Goal: Task Accomplishment & Management: Complete application form

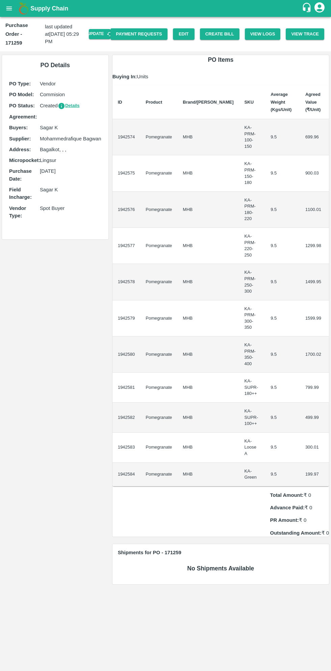
click at [9, 8] on icon "open drawer" at bounding box center [9, 8] width 6 height 4
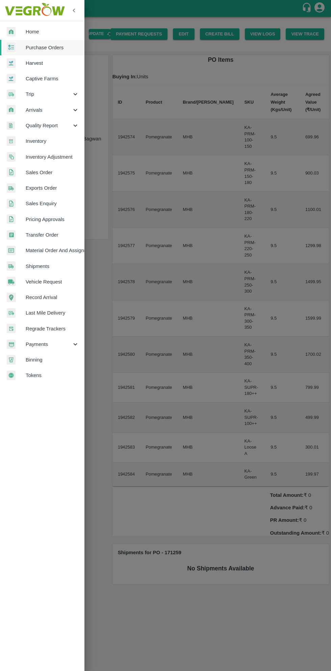
click at [57, 47] on span "Purchase Orders" at bounding box center [52, 47] width 53 height 7
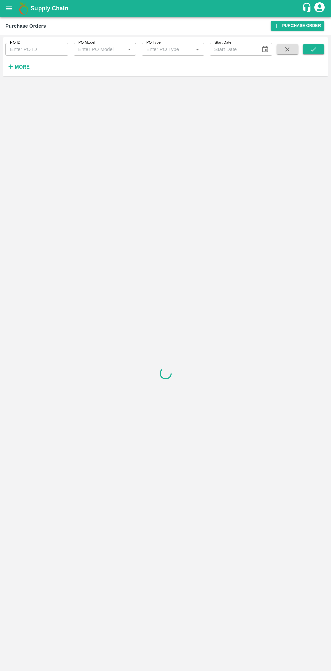
click at [27, 69] on strong "More" at bounding box center [22, 66] width 15 height 5
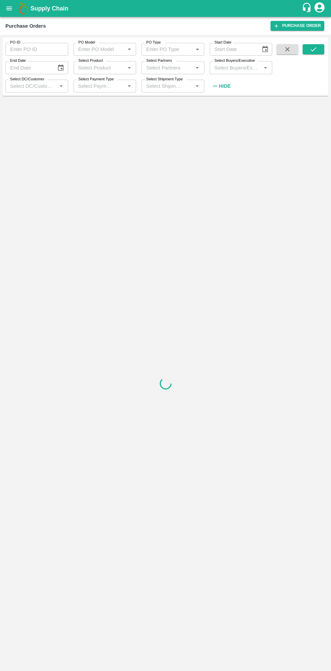
click at [241, 70] on input "Select Buyers/Executive" at bounding box center [236, 67] width 48 height 9
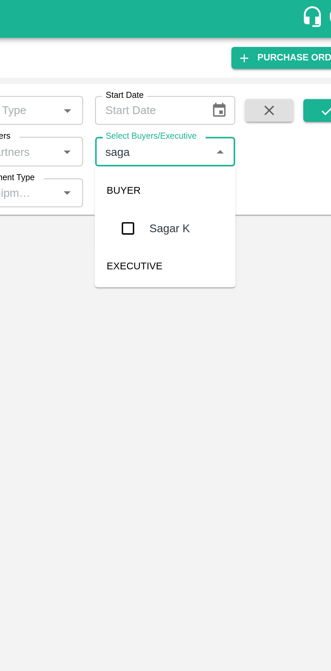
type input "sagar"
click at [223, 103] on input "checkbox" at bounding box center [224, 102] width 14 height 14
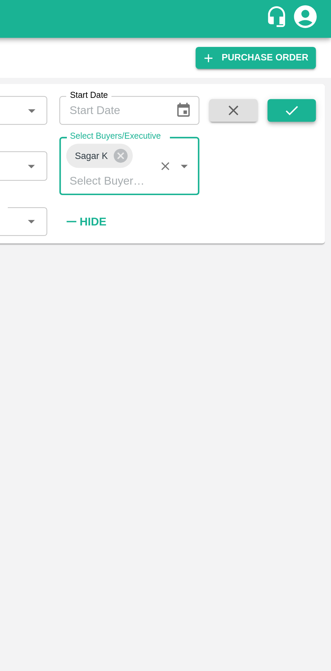
click at [314, 49] on icon "submit" at bounding box center [313, 49] width 7 height 7
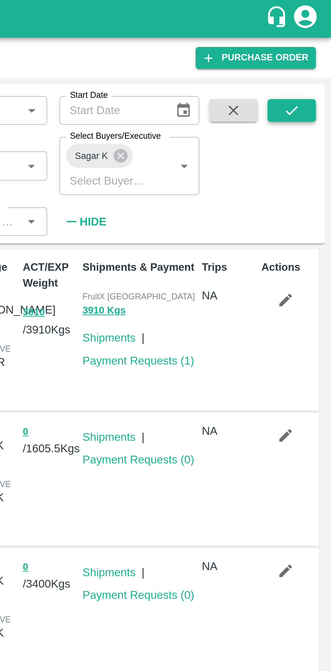
click at [312, 48] on icon "submit" at bounding box center [313, 49] width 7 height 7
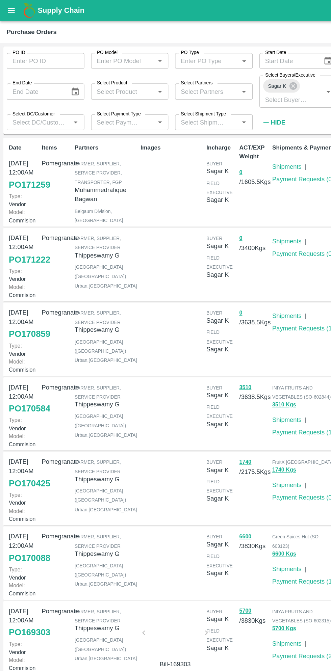
scroll to position [3, 0]
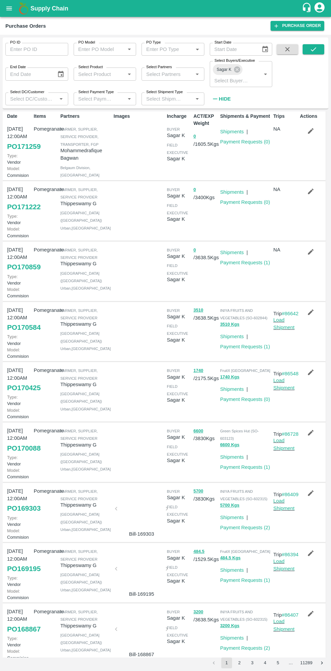
click at [312, 131] on icon "button" at bounding box center [310, 130] width 7 height 7
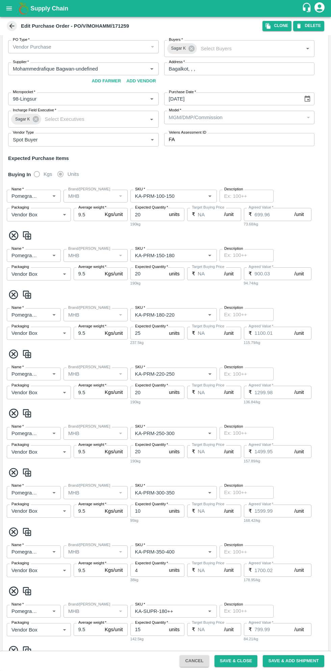
scroll to position [211, 0]
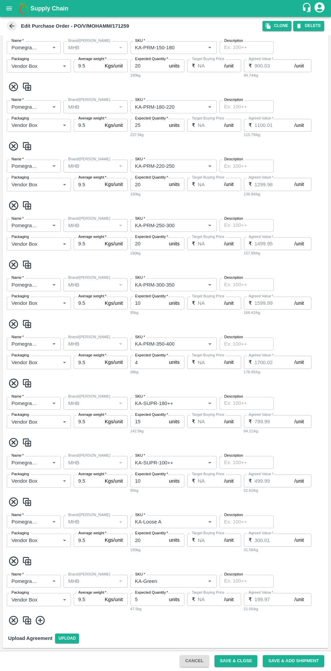
click at [185, 580] on input "SKU   *" at bounding box center [163, 581] width 62 height 9
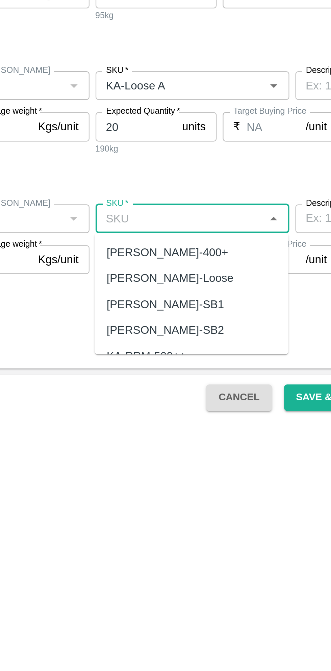
scroll to position [0, 0]
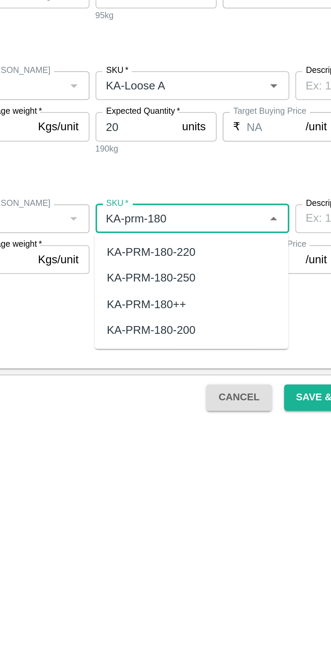
click at [164, 621] on div "KA-PRM-180++" at bounding box center [152, 619] width 35 height 7
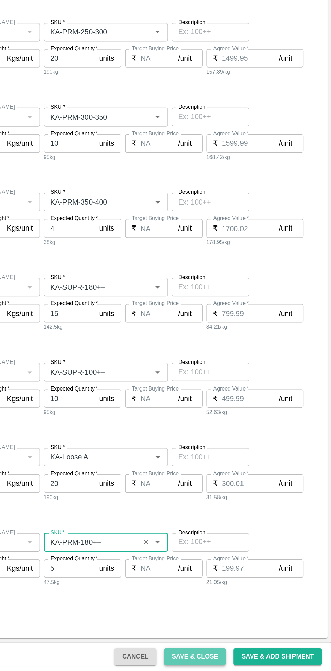
type input "KA-PRM-180++"
click at [242, 661] on button "Save & Close" at bounding box center [235, 661] width 43 height 12
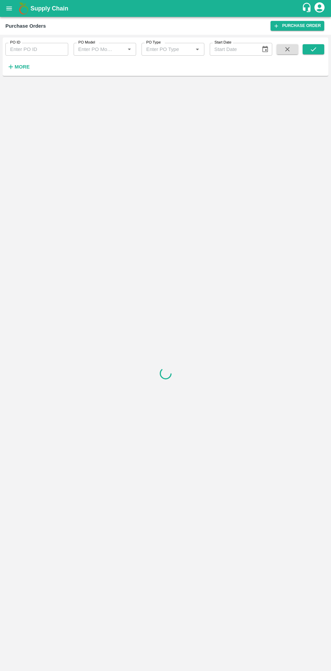
click at [26, 70] on strong "More" at bounding box center [22, 66] width 15 height 5
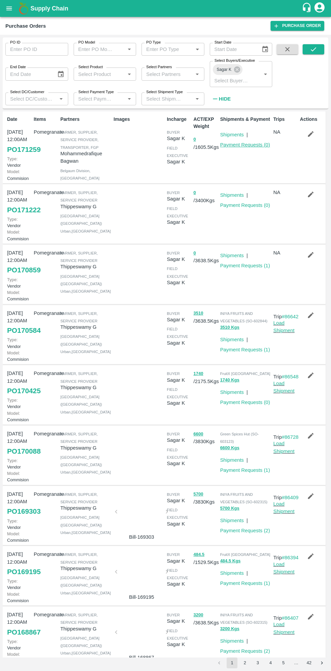
click at [250, 145] on link "Payment Requests ( 0 )" at bounding box center [245, 144] width 50 height 5
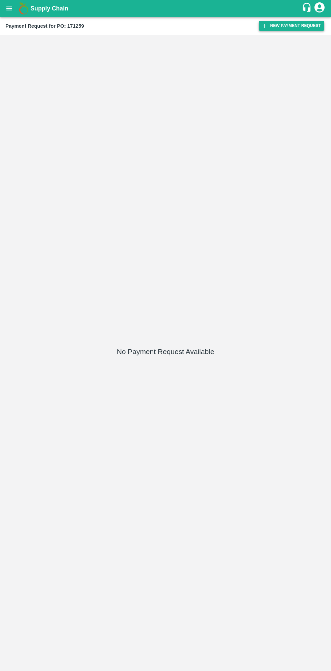
click at [290, 28] on button "New Payment Request" at bounding box center [292, 26] width 66 height 10
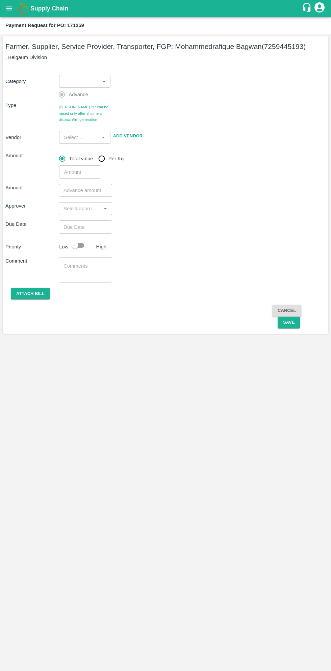
click at [84, 81] on body "Supply Chain Payment Request for PO: 171259 Farmer, Supplier, Service Provider,…" at bounding box center [165, 335] width 331 height 671
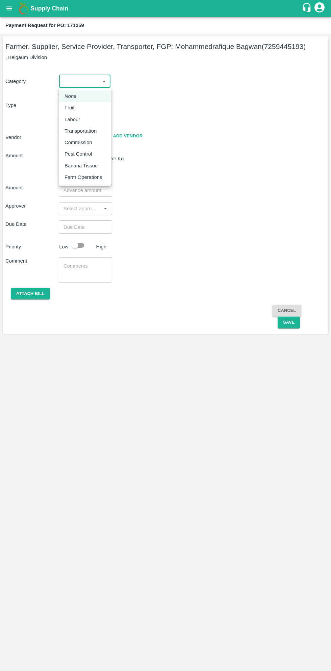
click at [79, 108] on div "Fruit" at bounding box center [84, 107] width 41 height 7
type input "1"
type input "Mohammedrafique Bagwan - 7259445193(Farmer, Supplier, Service Provider, Transpo…"
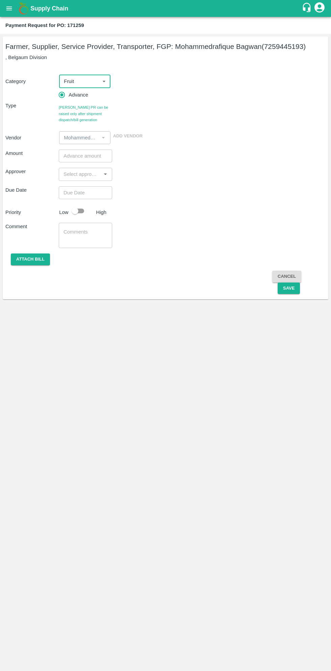
click at [92, 157] on input "number" at bounding box center [85, 156] width 53 height 13
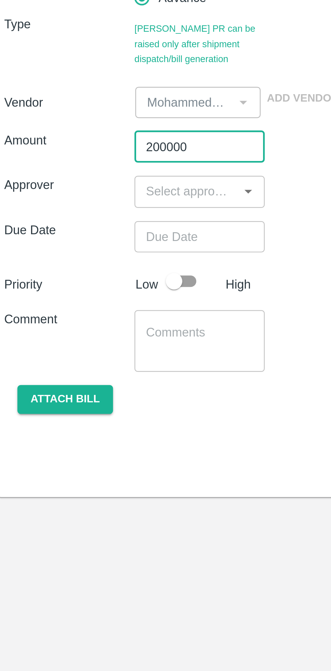
type input "200000"
click at [77, 176] on input "input" at bounding box center [80, 174] width 38 height 9
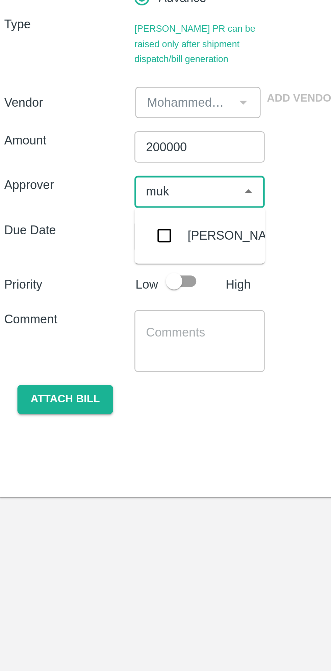
type input "muku"
click at [76, 194] on input "checkbox" at bounding box center [71, 193] width 14 height 14
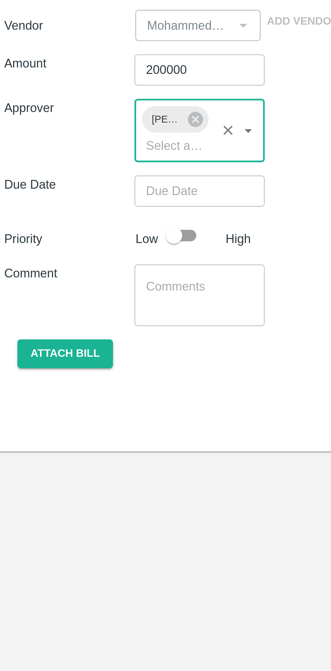
click at [96, 207] on input "Choose date" at bounding box center [83, 205] width 49 height 13
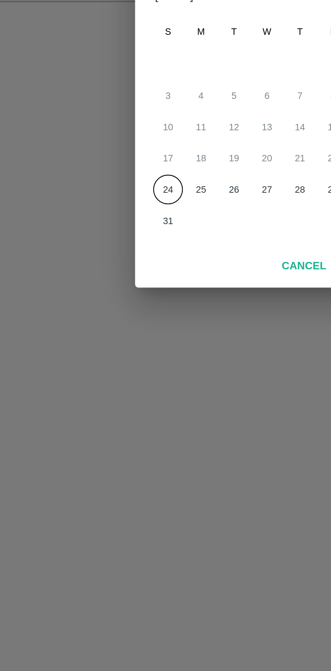
click at [124, 391] on button "24" at bounding box center [125, 390] width 12 height 12
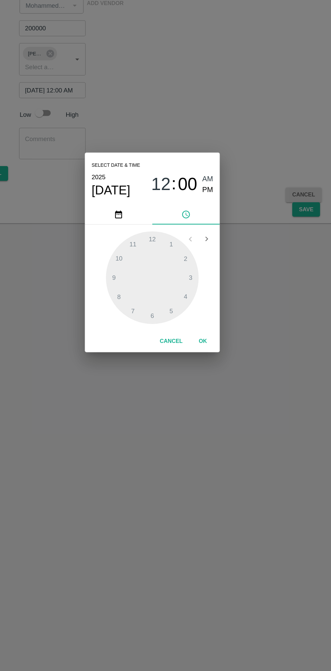
click at [209, 286] on span "PM" at bounding box center [210, 285] width 9 height 9
click at [153, 384] on div at bounding box center [165, 356] width 74 height 74
click at [194, 357] on div at bounding box center [165, 356] width 74 height 74
type input "24/08/2025 07:15 PM"
click at [213, 408] on button "OK" at bounding box center [206, 407] width 22 height 12
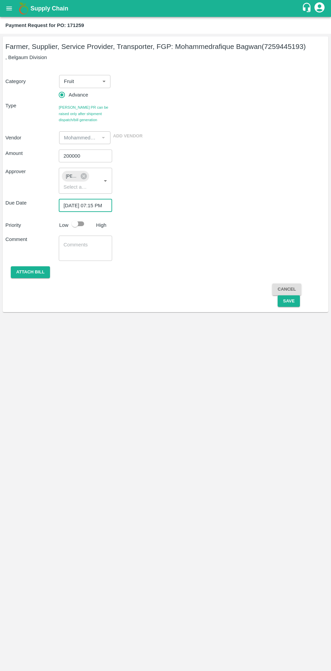
click at [85, 221] on input "checkbox" at bounding box center [75, 223] width 38 height 13
checkbox input "true"
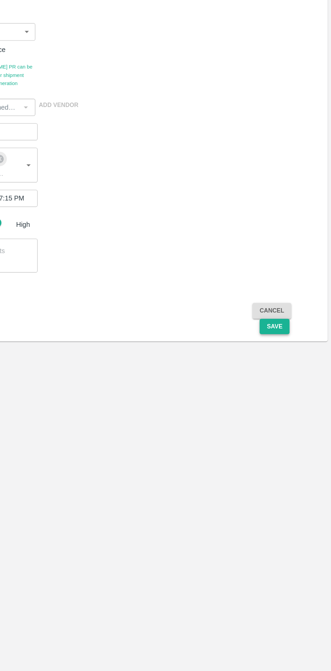
click at [291, 306] on button "Save" at bounding box center [289, 301] width 22 height 12
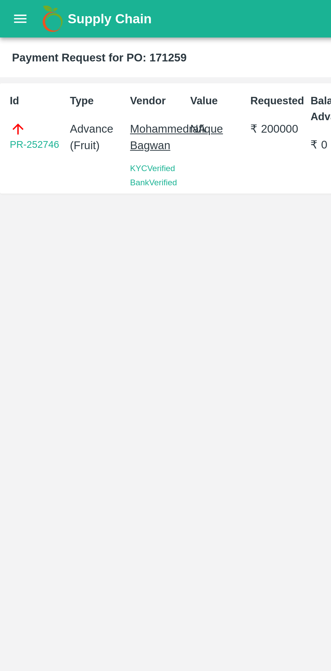
click at [11, 11] on icon "open drawer" at bounding box center [8, 8] width 7 height 7
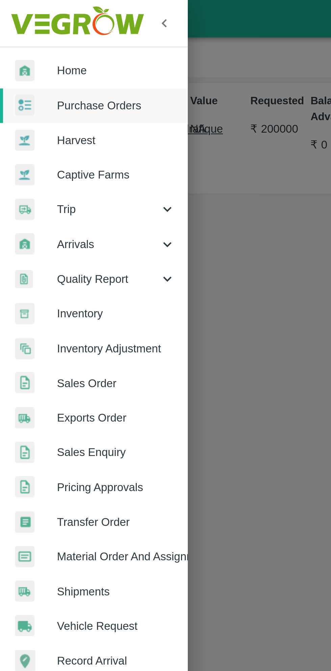
click at [63, 251] on span "Material Order And Assignment" at bounding box center [52, 250] width 53 height 7
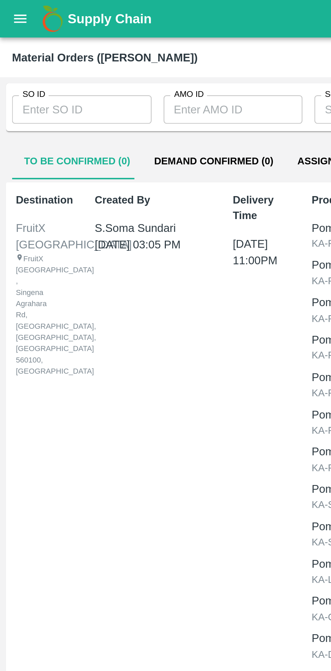
click at [45, 49] on input "SO ID" at bounding box center [36, 49] width 63 height 13
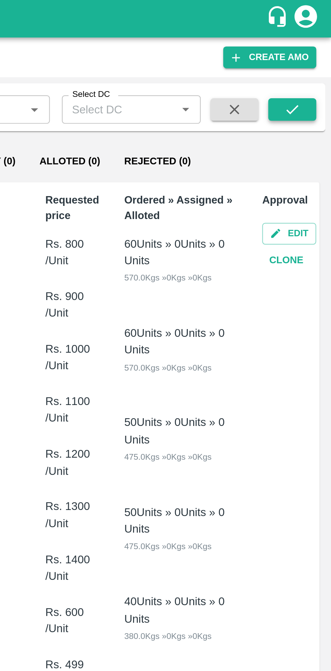
type input "603114"
click at [310, 51] on icon "submit" at bounding box center [313, 49] width 7 height 7
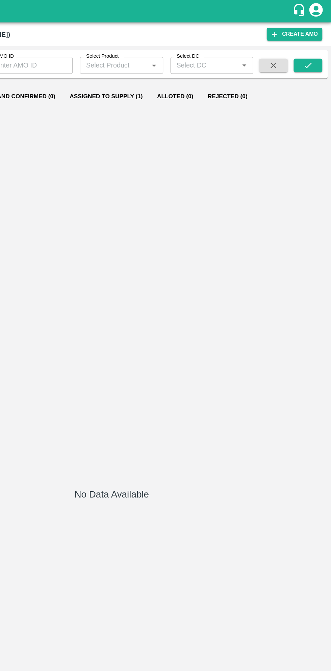
click at [164, 78] on button "Assigned to Supply (1)" at bounding box center [161, 72] width 66 height 16
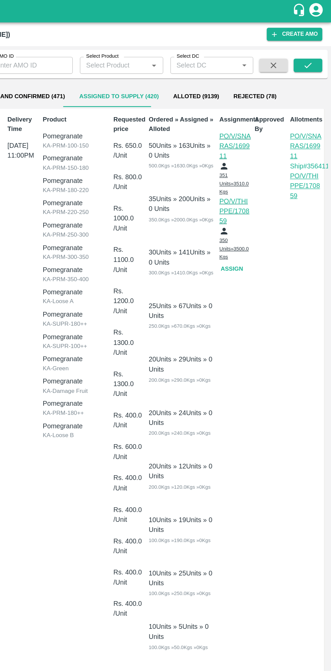
click at [258, 197] on button "Assign" at bounding box center [257, 203] width 22 height 12
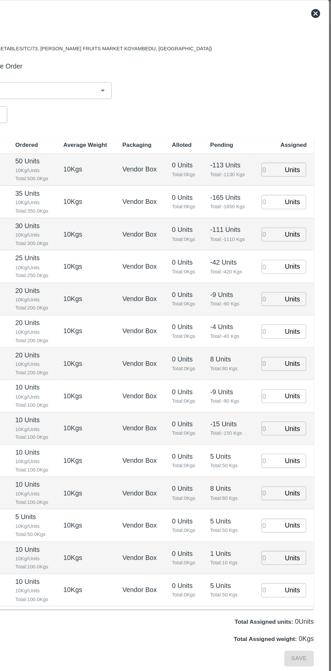
type input "27/08/2025 11:00 PM"
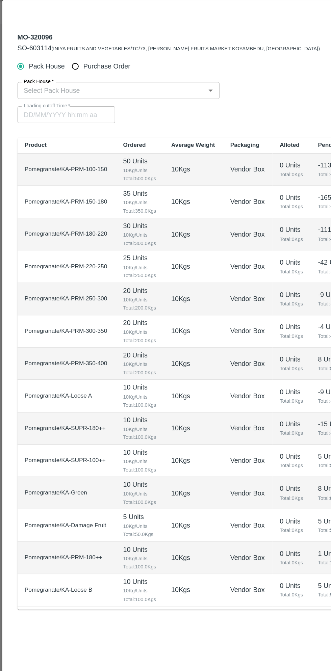
click at [60, 66] on input "Purchase Order" at bounding box center [57, 67] width 12 height 12
radio input "true"
click at [95, 83] on input "PO   *" at bounding box center [157, 85] width 284 height 9
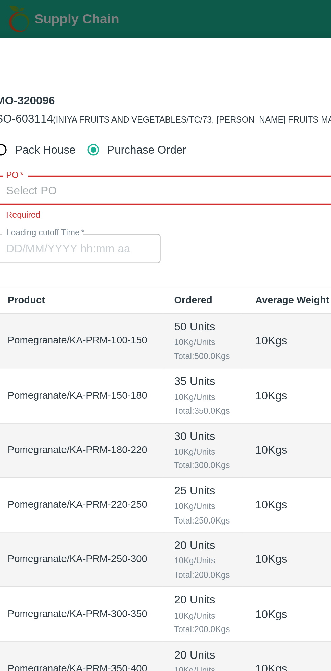
click at [71, 83] on input "PO   *" at bounding box center [157, 85] width 284 height 9
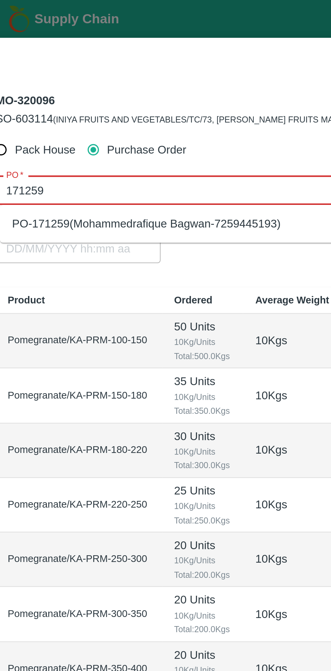
click at [116, 104] on div "PO-171259(Mohammedrafique Bagwan-7259445193)" at bounding box center [164, 99] width 299 height 11
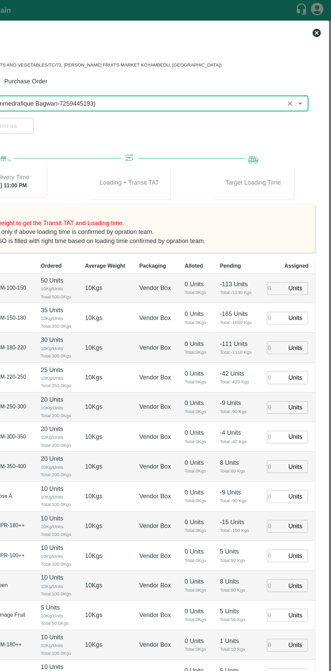
type input "PO-171259(Mohammedrafique Bagwan-7259445193)"
click at [284, 237] on input "number" at bounding box center [285, 237] width 15 height 10
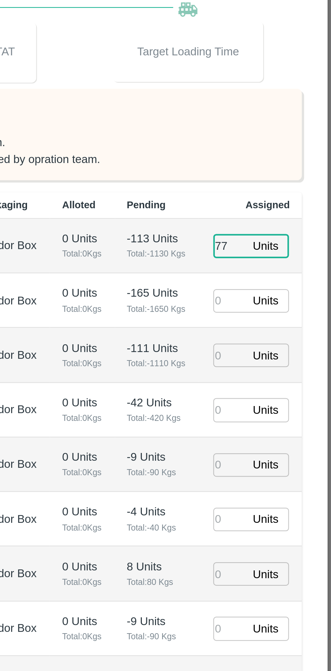
type input "77"
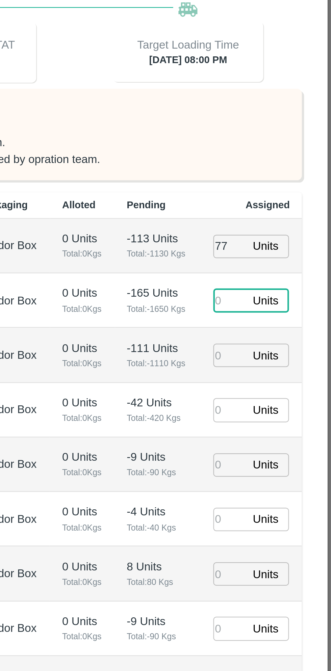
type input "26/08/2025 08:00 PM"
type input "63"
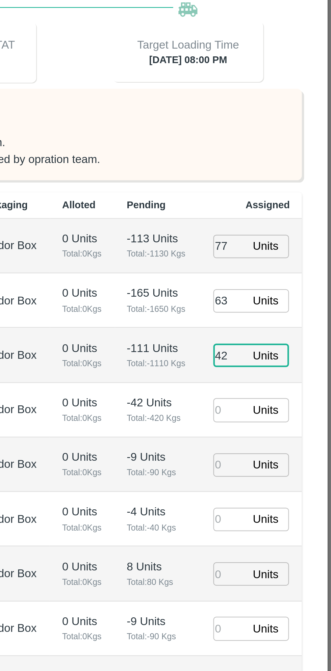
type input "42"
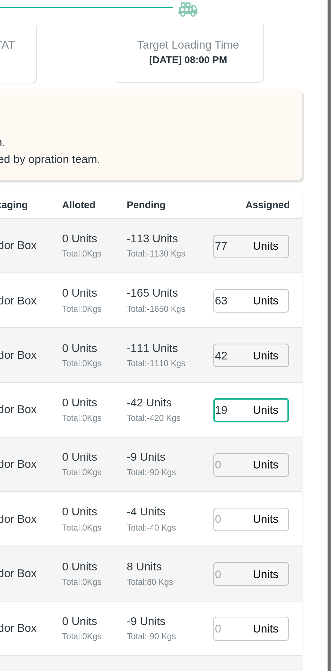
type input "19"
type input "26/08/2025 06:00 PM"
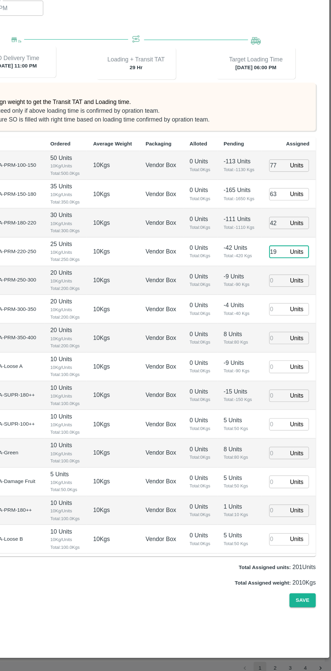
click at [285, 407] on input "number" at bounding box center [285, 407] width 15 height 10
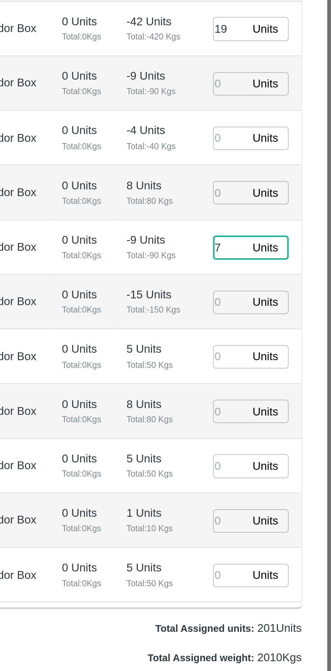
type input "74"
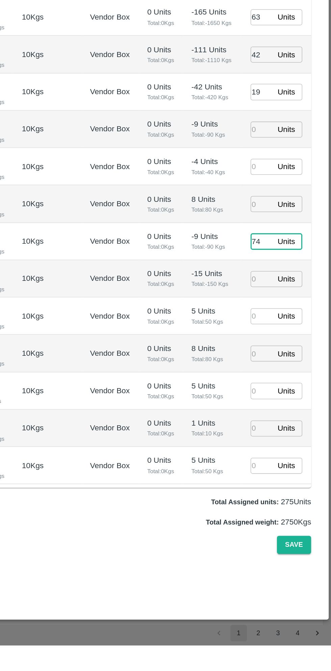
type input "26/08/2025 07:00 PM"
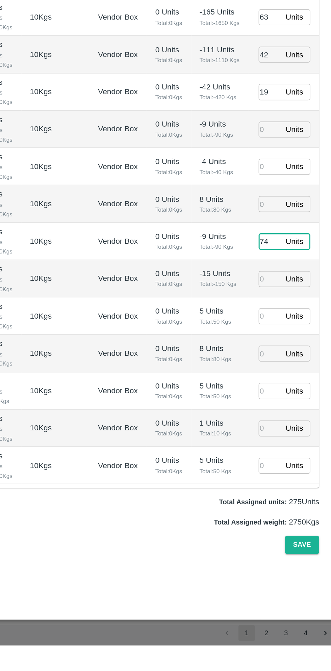
type input "74"
click at [285, 431] on input "number" at bounding box center [285, 432] width 15 height 10
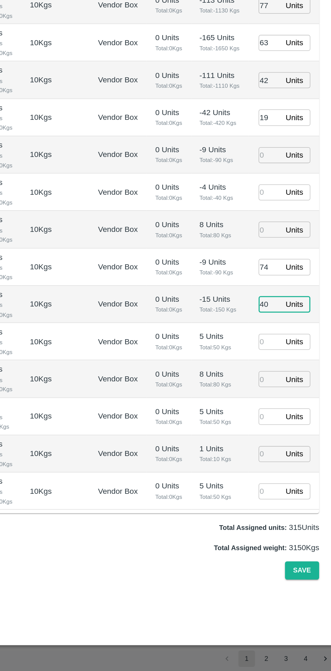
type input "40"
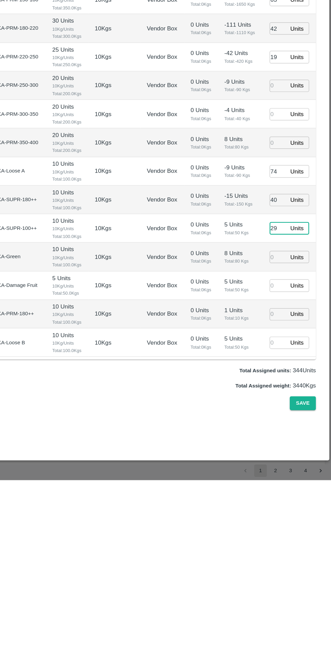
type input "29"
click at [285, 529] on input "number" at bounding box center [285, 529] width 15 height 10
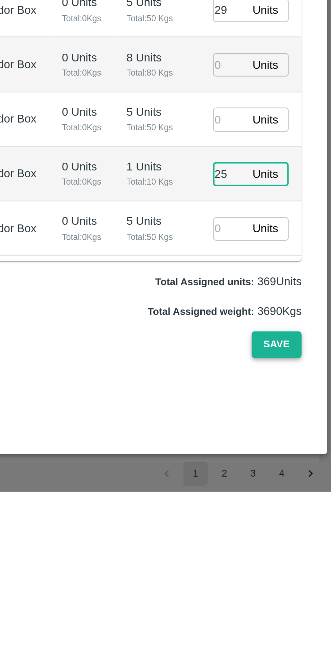
type input "25"
click at [312, 603] on button "Save" at bounding box center [306, 606] width 22 height 12
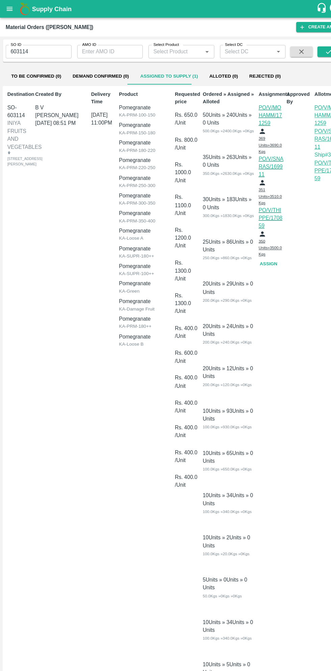
click at [16, 10] on button "open drawer" at bounding box center [9, 9] width 16 height 16
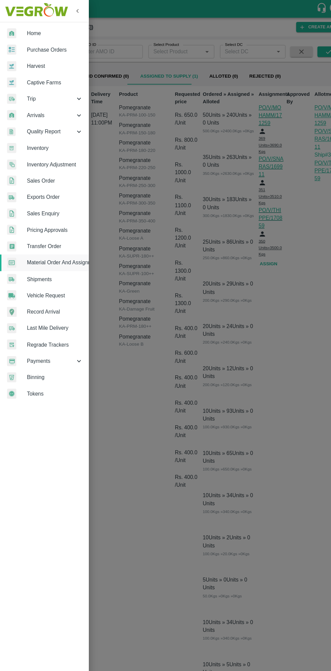
click at [59, 48] on span "Purchase Orders" at bounding box center [52, 47] width 53 height 7
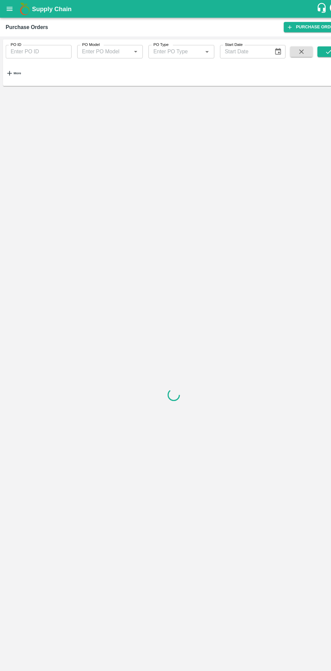
click at [20, 68] on strong "More" at bounding box center [16, 69] width 7 height 3
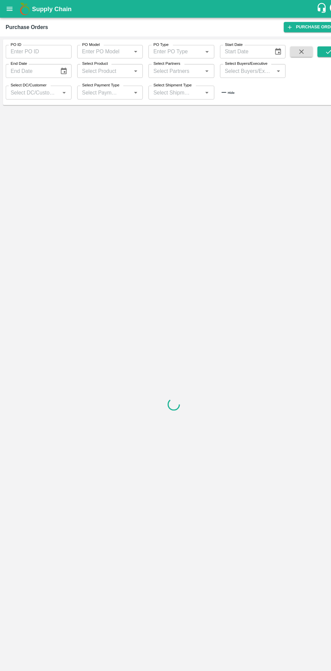
click at [248, 68] on input "Select Buyers/Executive" at bounding box center [236, 67] width 48 height 9
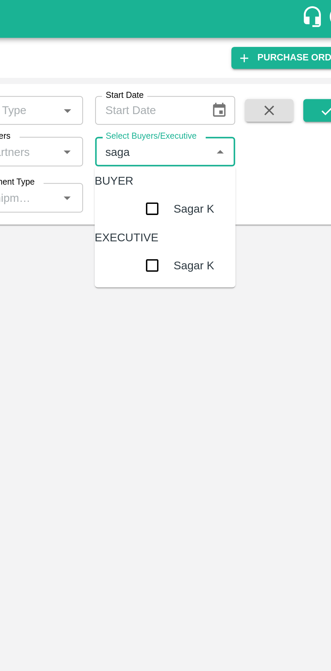
type input "sagar"
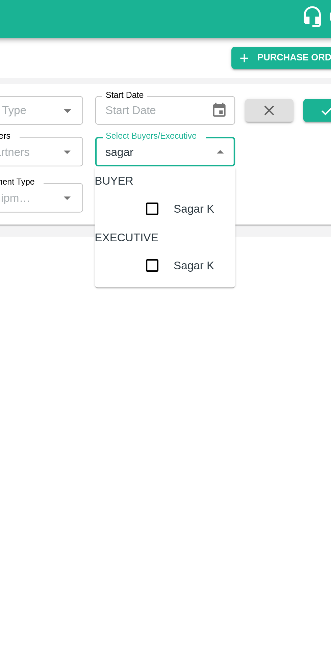
click at [228, 100] on input "checkbox" at bounding box center [235, 93] width 14 height 14
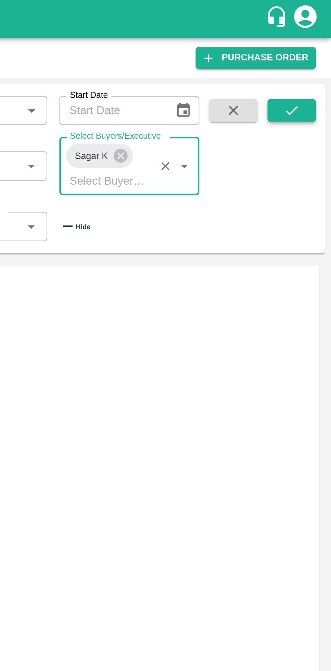
click at [323, 52] on button "submit" at bounding box center [314, 49] width 22 height 10
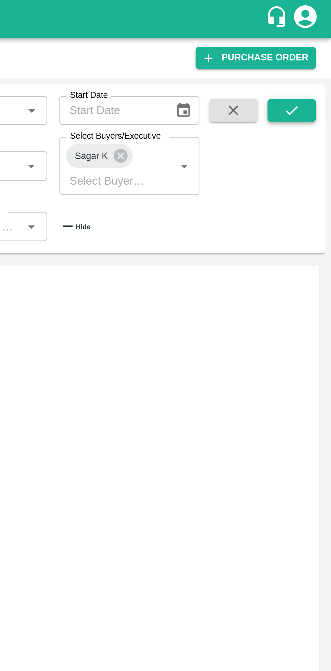
click at [311, 49] on icon "submit" at bounding box center [313, 49] width 7 height 7
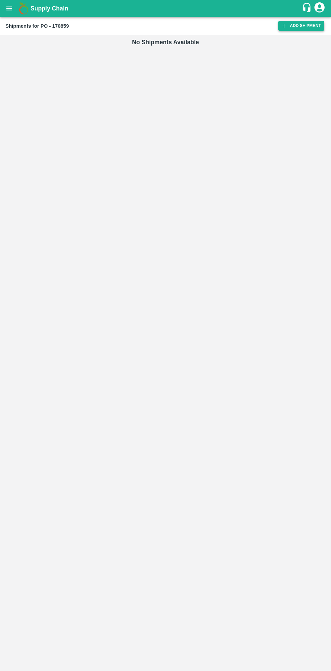
click at [304, 24] on link "Add Shipment" at bounding box center [301, 26] width 46 height 10
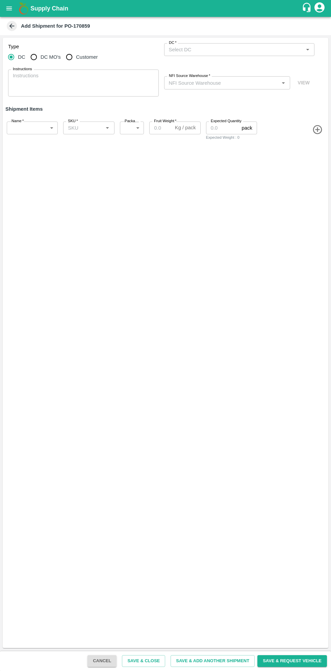
click at [68, 51] on input "Customer" at bounding box center [69, 57] width 14 height 14
radio input "true"
click at [236, 49] on input "Customer (Material Orders)   *" at bounding box center [233, 49] width 135 height 9
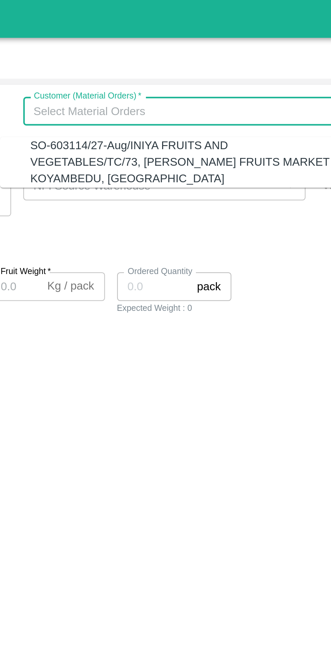
click at [254, 72] on div "SO-603114/27-Aug/INIYA FRUITS AND VEGETABLES/TC/73, [PERSON_NAME] FRUITS MARKET…" at bounding box center [235, 72] width 137 height 23
type input "SO-603114/27-Aug/INIYA FRUITS AND VEGETABLES/TC/73, [PERSON_NAME] FRUITS MARKET…"
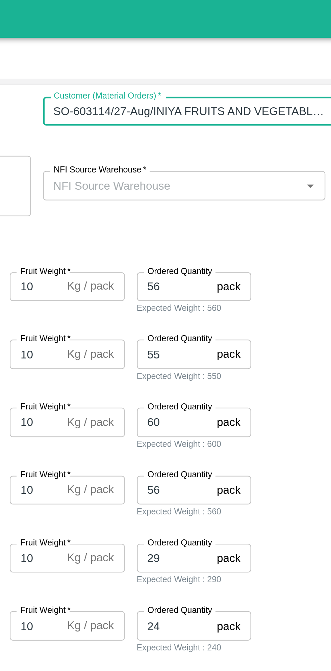
click at [246, 83] on input "NFI Source Warehouse   *" at bounding box center [221, 82] width 111 height 9
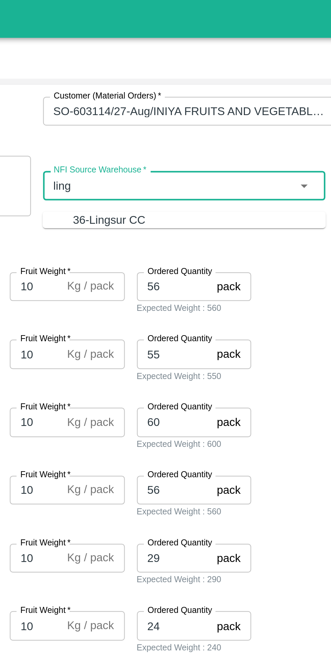
click at [240, 96] on div "36-Lingsur CC" at bounding box center [233, 98] width 113 height 7
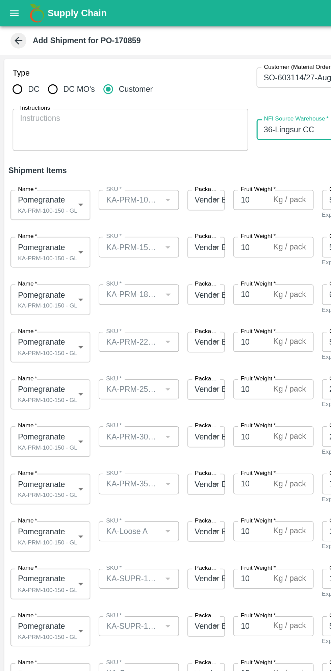
type input "36-Lingsur CC"
click at [41, 131] on body "Supply Chain Add Shipment for PO-170859 Type DC DC MO's Customer Customer (Mate…" at bounding box center [165, 335] width 331 height 671
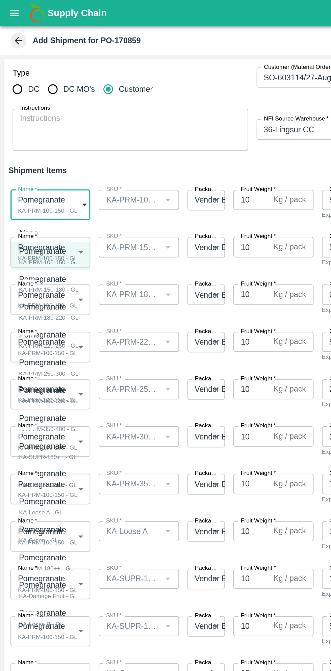
click at [45, 162] on div "Pomegranate" at bounding box center [31, 160] width 38 height 7
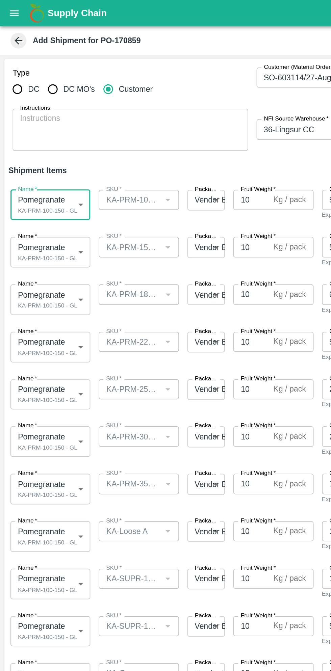
click at [47, 163] on body "Supply Chain Add Shipment for PO-170859 Type DC DC MO's Customer Customer (Mate…" at bounding box center [165, 335] width 331 height 671
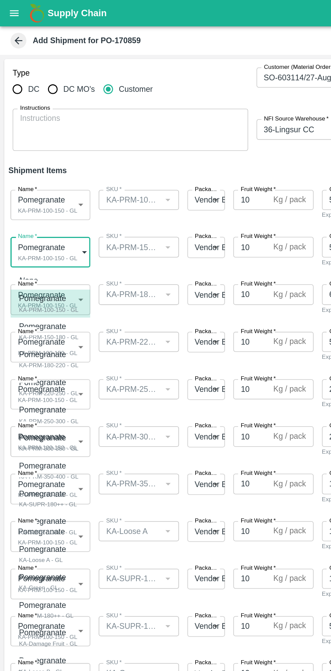
click at [42, 214] on div "KA-PRM-150-180 - GL" at bounding box center [31, 216] width 38 height 6
type input "1935622"
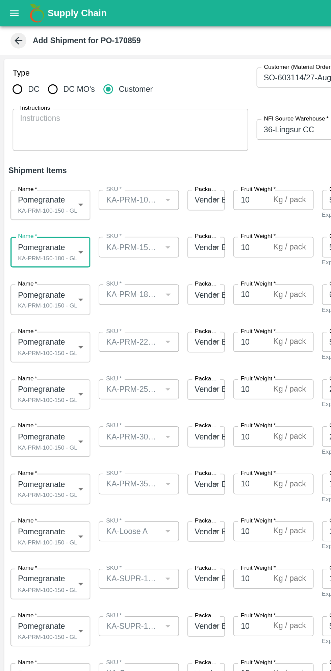
click at [41, 188] on body "Supply Chain Add Shipment for PO-170859 Type DC DC MO's Customer Customer (Mate…" at bounding box center [165, 335] width 331 height 671
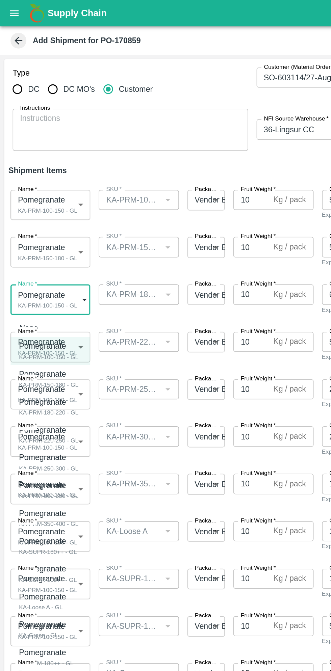
click at [41, 263] on div "KA-PRM-180-220 - GL" at bounding box center [31, 264] width 38 height 6
type input "1935623"
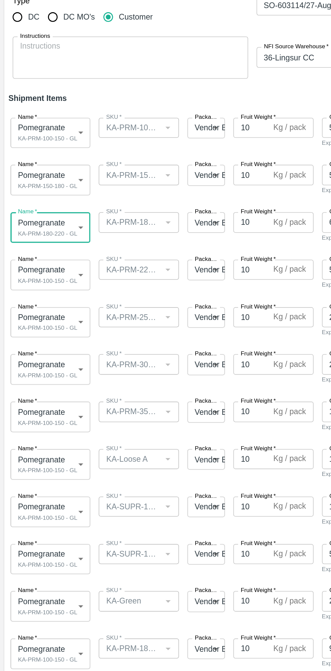
click at [41, 221] on body "Supply Chain Add Shipment for PO-170859 Type DC DC MO's Customer Customer (Mate…" at bounding box center [165, 335] width 331 height 671
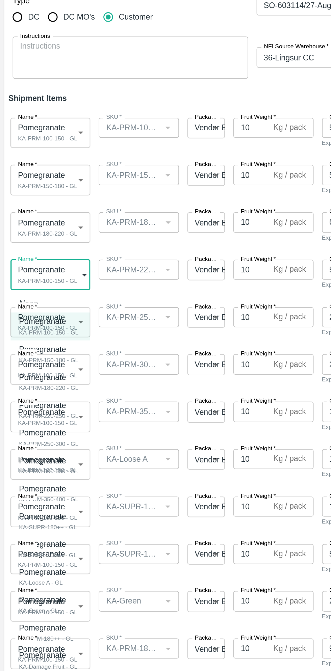
click at [42, 312] on div "KA-PRM-220-250 - GL" at bounding box center [31, 312] width 38 height 6
type input "1935624"
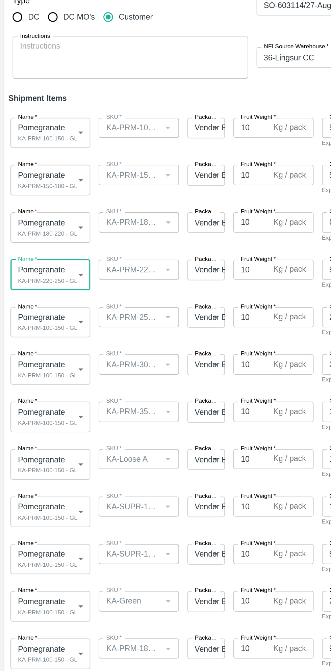
click at [38, 249] on body "Supply Chain Add Shipment for PO-170859 Type DC DC MO's Customer Customer (Mate…" at bounding box center [165, 335] width 331 height 671
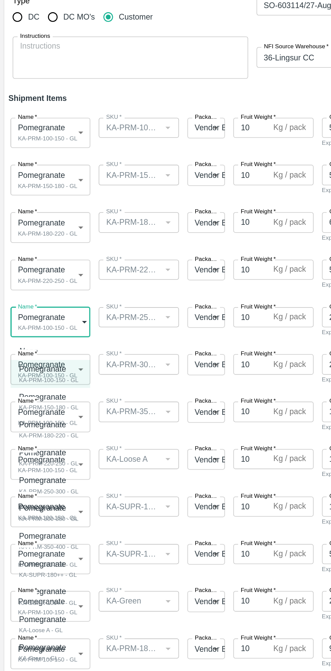
click at [38, 358] on div "KA-PRM-250-300 - GL" at bounding box center [31, 361] width 38 height 6
type input "1935625"
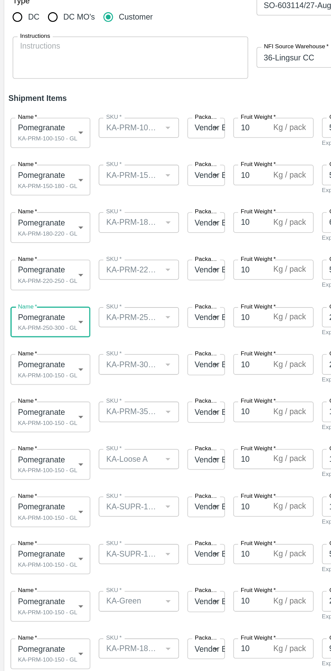
click at [40, 284] on body "Supply Chain Add Shipment for PO-170859 Type DC DC MO's Customer Customer (Mate…" at bounding box center [165, 335] width 331 height 671
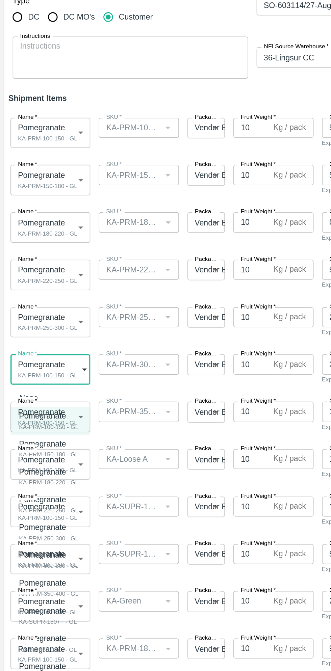
click at [43, 405] on div "KA-PRM-300-350 - GL" at bounding box center [31, 408] width 38 height 6
type input "1935626"
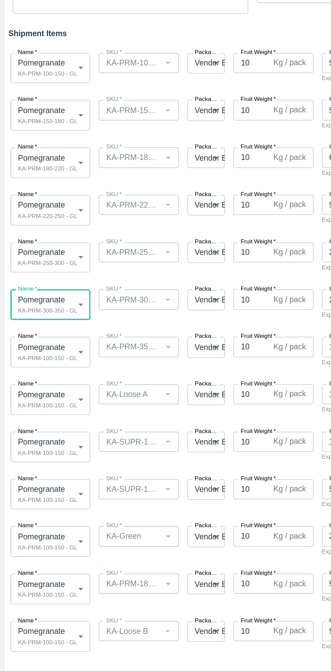
click at [44, 312] on body "Supply Chain Add Shipment for PO-170859 Type DC DC MO's Customer Customer (Mate…" at bounding box center [165, 335] width 331 height 671
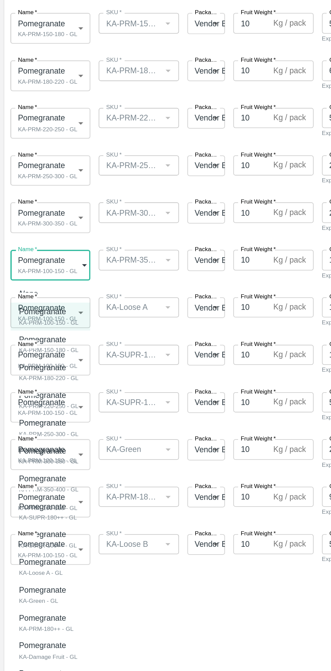
click at [43, 454] on div "KA-PRM-350-400 - GL" at bounding box center [31, 456] width 38 height 6
type input "1935627"
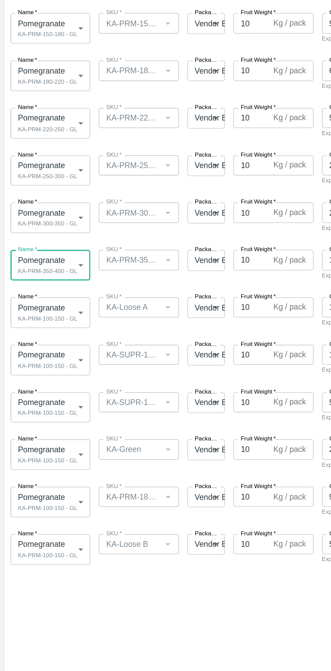
click at [42, 342] on body "Supply Chain Add Shipment for PO-170859 Type DC DC MO's Customer Customer (Mate…" at bounding box center [165, 335] width 331 height 671
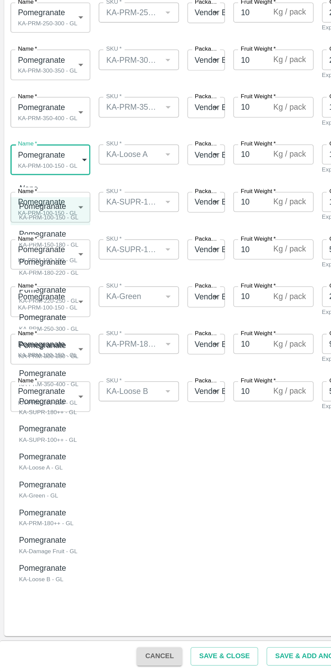
click at [38, 540] on div "KA-Loose A - GL" at bounding box center [28, 540] width 33 height 6
type input "1935630"
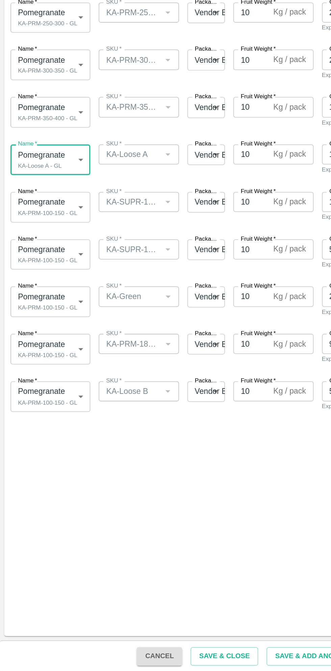
click at [45, 371] on body "Supply Chain Add Shipment for PO-170859 Type DC DC MO's Customer Customer (Mate…" at bounding box center [165, 335] width 331 height 671
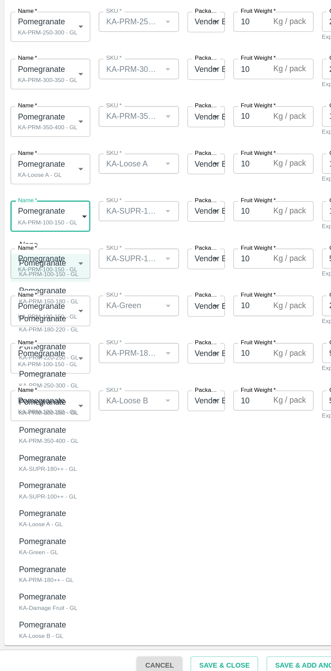
click at [40, 531] on p "Pomegranate" at bounding box center [28, 528] width 33 height 7
type input "1935628"
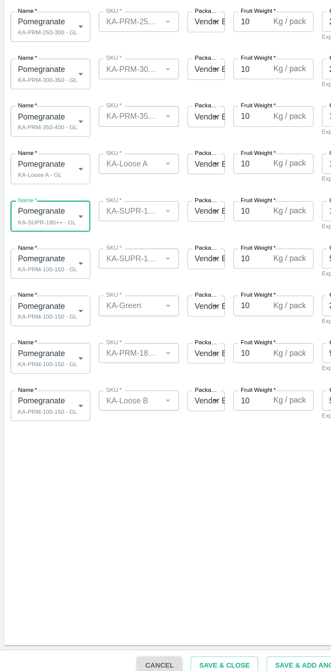
click at [47, 405] on body "Supply Chain Add Shipment for PO-170859 Type DC DC MO's Customer Customer (Mate…" at bounding box center [165, 335] width 331 height 671
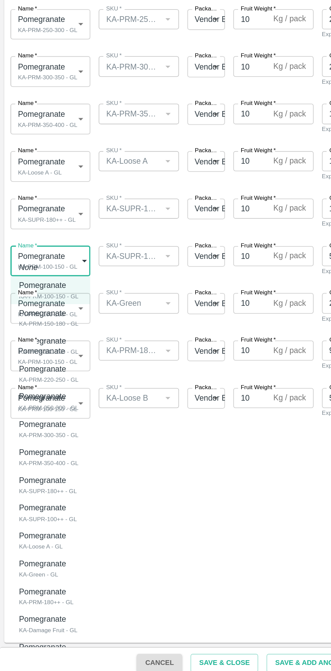
click at [41, 563] on p "Pomegranate" at bounding box center [28, 561] width 33 height 7
type input "1935629"
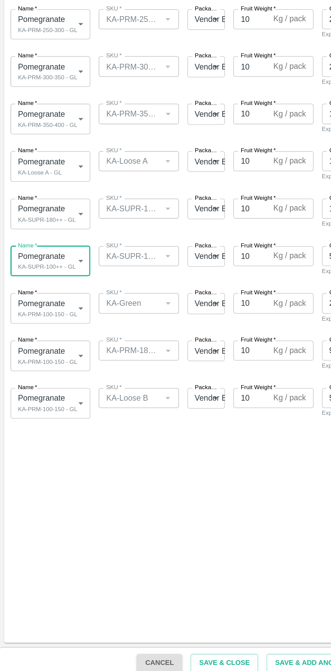
click at [44, 432] on body "Supply Chain Add Shipment for PO-170859 Type DC DC MO's Customer Customer (Mate…" at bounding box center [165, 335] width 331 height 671
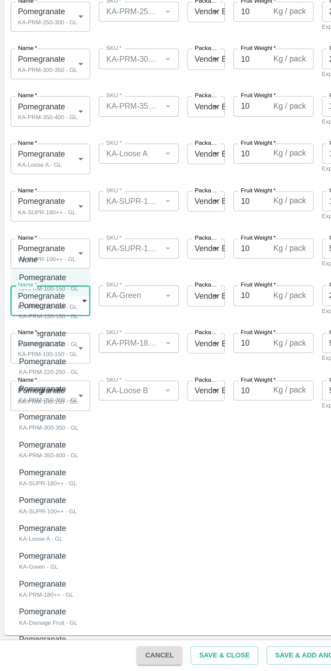
click at [37, 602] on div "Pomegranate KA-Green - GL" at bounding box center [28, 601] width 33 height 14
type input "1935631"
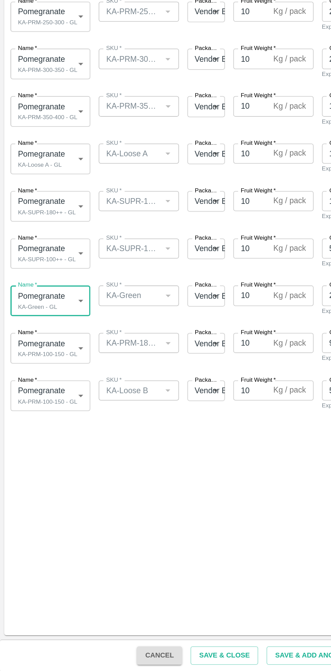
click at [40, 464] on body "Supply Chain Add Shipment for PO-170859 Type DC DC MO's Customer Customer (Mate…" at bounding box center [165, 335] width 331 height 671
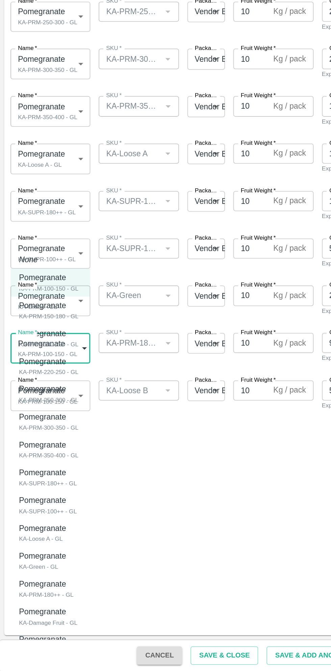
click at [37, 620] on div "KA-PRM-180++ - GL" at bounding box center [29, 622] width 35 height 6
type input "1935632"
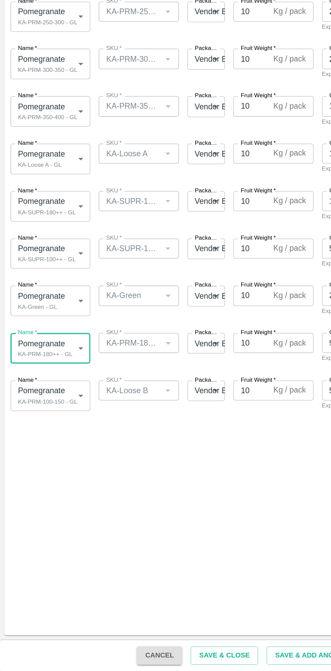
click at [45, 492] on body "Supply Chain Add Shipment for PO-170859 Type DC DC MO's Customer Customer (Mate…" at bounding box center [165, 335] width 331 height 671
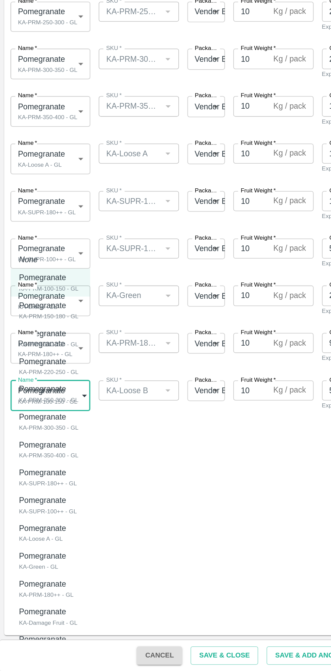
click at [38, 656] on div "KA-Loose B - GL" at bounding box center [28, 658] width 33 height 6
type input "1935634"
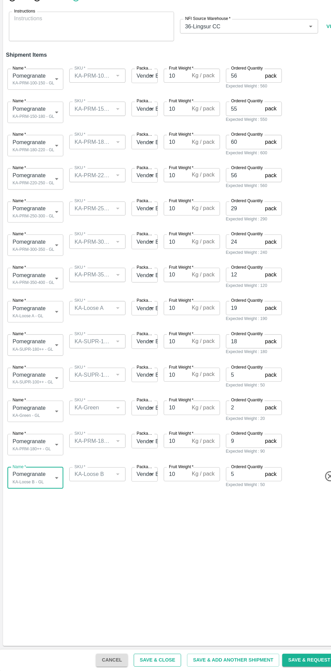
click at [158, 659] on button "Save & Close" at bounding box center [143, 661] width 43 height 12
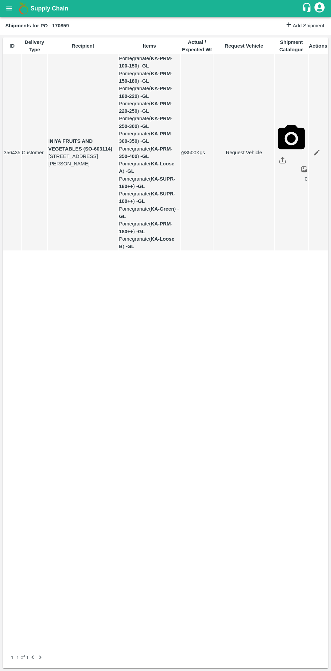
click at [10, 14] on button "open drawer" at bounding box center [9, 9] width 16 height 16
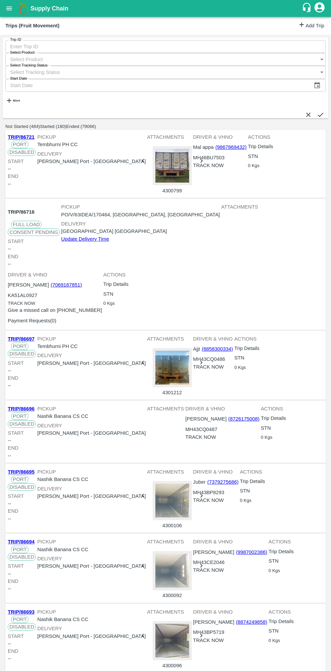
click at [20, 99] on h6 "More" at bounding box center [16, 100] width 7 height 3
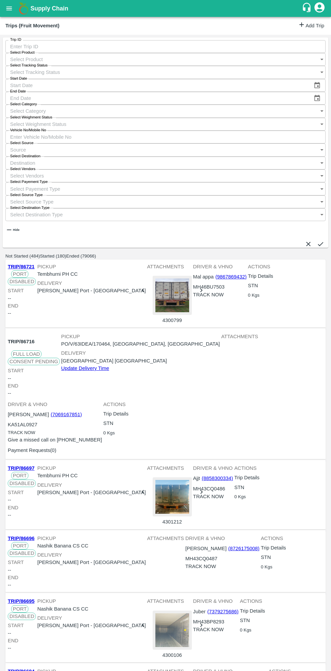
click at [309, 27] on link "Add Trip" at bounding box center [311, 26] width 26 height 10
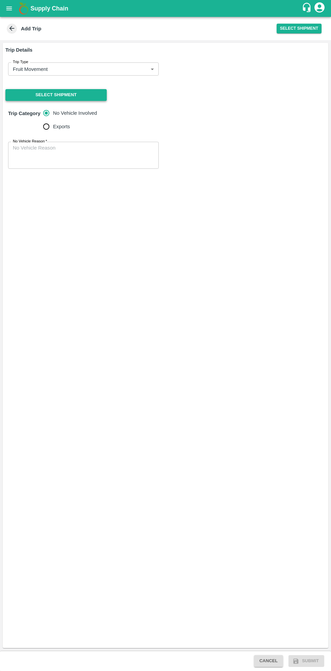
click at [85, 95] on button "Select Shipment" at bounding box center [55, 95] width 101 height 12
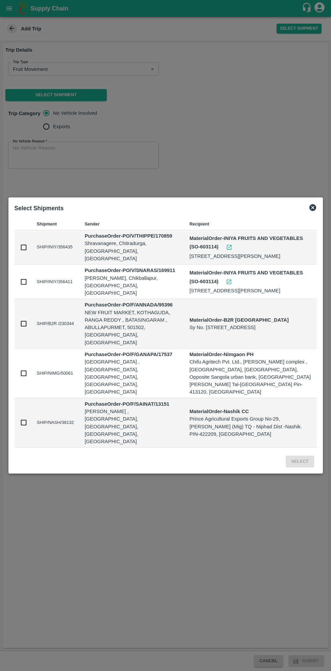
click at [27, 251] on input "checkbox" at bounding box center [23, 247] width 7 height 7
checkbox input "true"
click at [302, 456] on button "Select" at bounding box center [300, 462] width 28 height 12
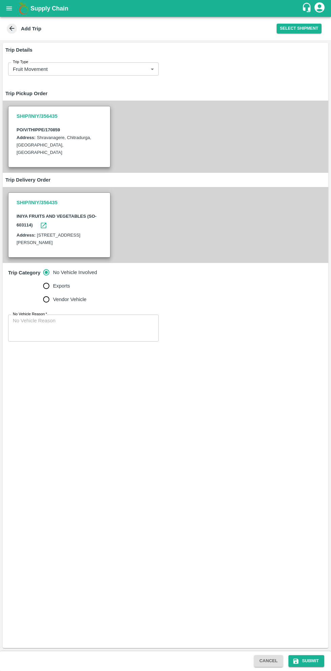
click at [50, 301] on input "Vendor Vehicle" at bounding box center [47, 300] width 14 height 14
radio input "true"
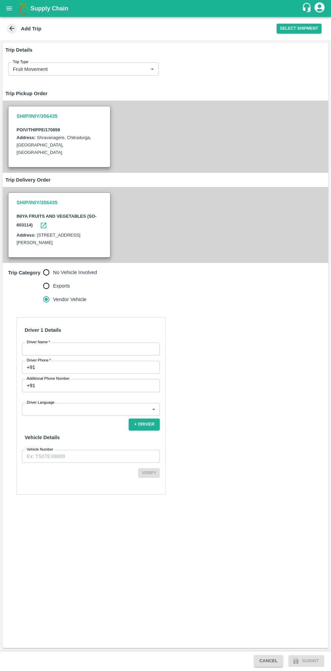
click at [95, 350] on input "Driver Name   *" at bounding box center [91, 349] width 138 height 13
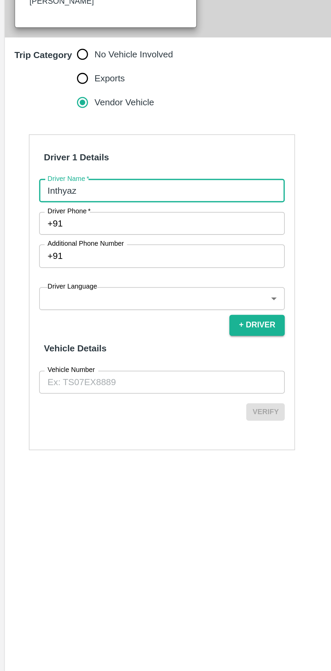
type input "Inthyaz"
click at [100, 367] on input "Driver Phone   *" at bounding box center [99, 367] width 122 height 13
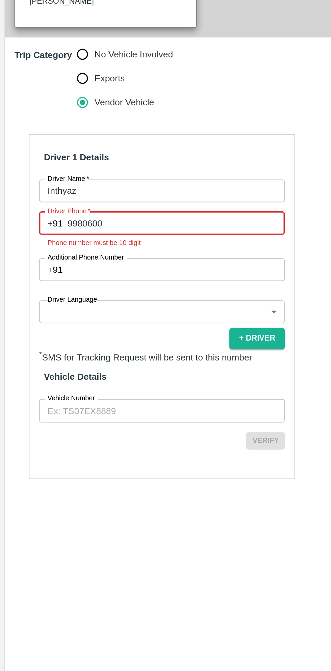
type input "9980600596"
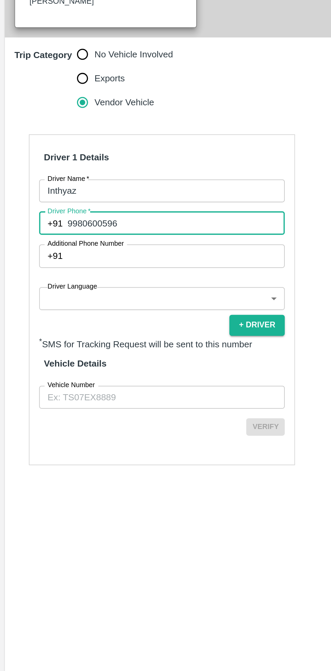
click at [99, 408] on body "Supply Chain Add Trip Select Shipment Trip Details Trip Type Fruit Movement 1 T…" at bounding box center [165, 335] width 331 height 671
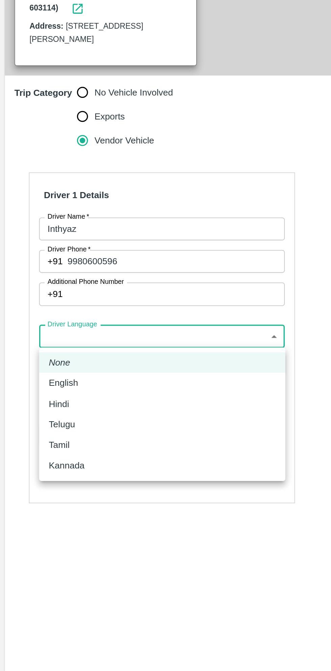
click at [42, 486] on li "Kannada" at bounding box center [91, 481] width 138 height 11
type input "ka"
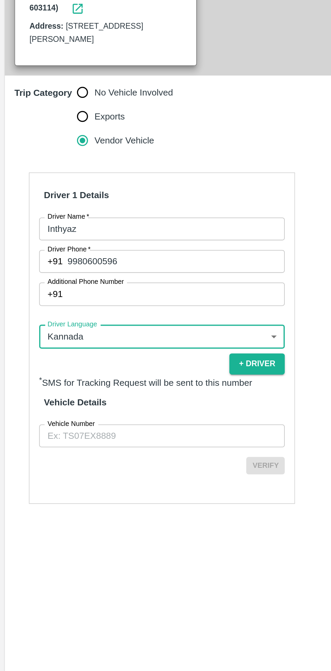
click at [86, 464] on input "Vehicle Number" at bounding box center [91, 465] width 138 height 13
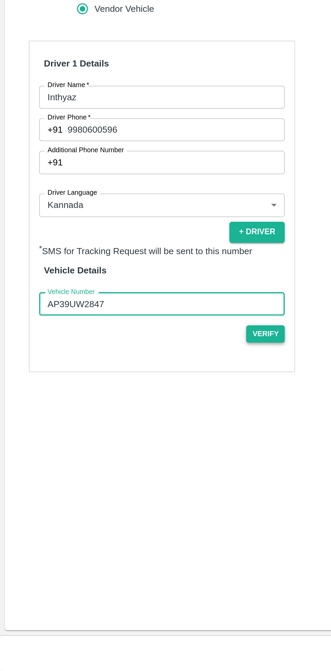
type input "AP39UW2847"
click at [154, 481] on button "Verify" at bounding box center [149, 482] width 22 height 10
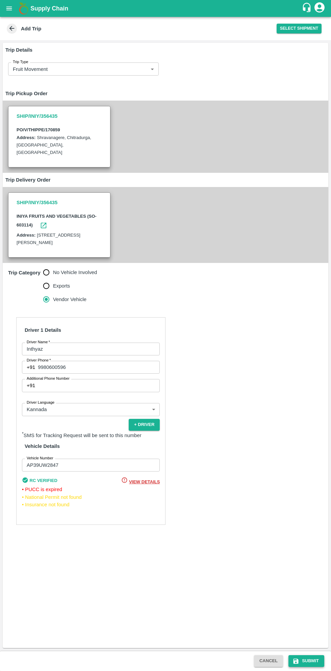
click at [311, 661] on button "Submit" at bounding box center [306, 661] width 36 height 12
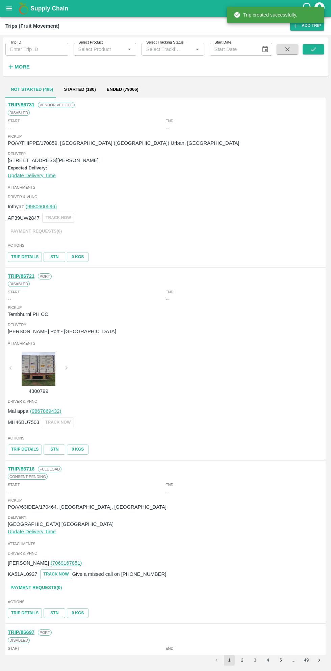
click at [9, 8] on icon "open drawer" at bounding box center [9, 8] width 6 height 4
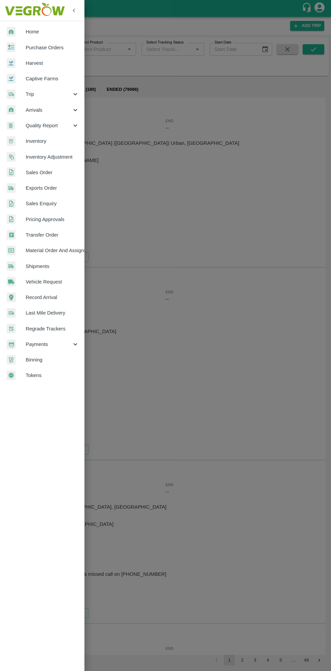
click at [60, 50] on span "Purchase Orders" at bounding box center [52, 47] width 53 height 7
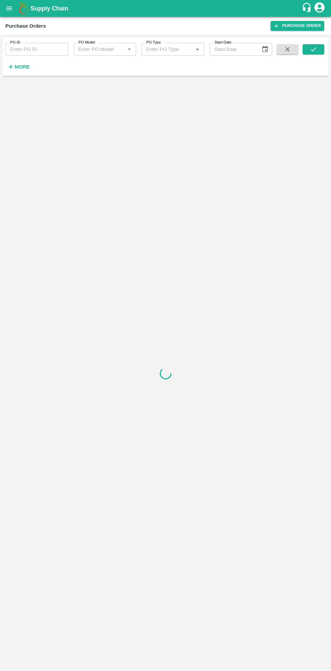
click at [26, 70] on h6 "More" at bounding box center [22, 66] width 15 height 9
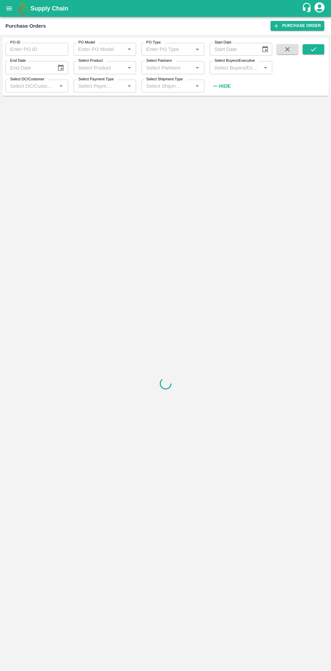
click at [242, 68] on input "Select Buyers/Executive" at bounding box center [236, 67] width 48 height 9
type input "sagar"
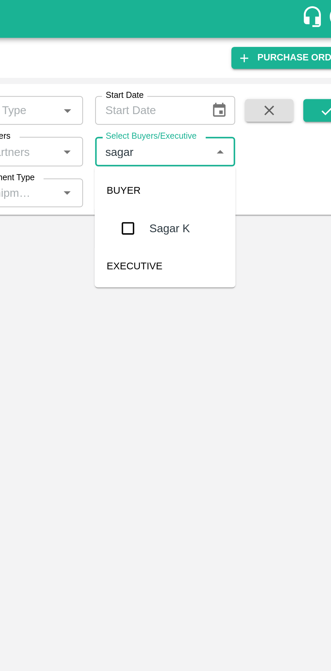
click at [226, 102] on input "checkbox" at bounding box center [224, 102] width 14 height 14
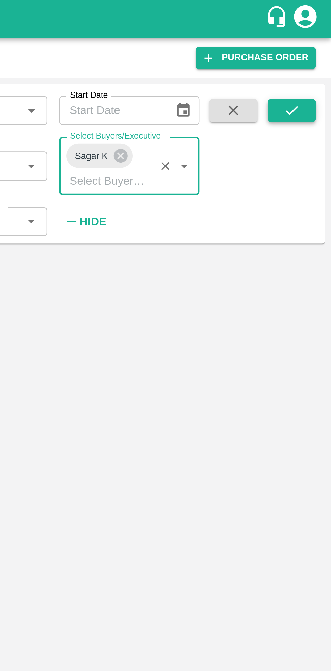
click at [311, 51] on icon "submit" at bounding box center [313, 49] width 7 height 7
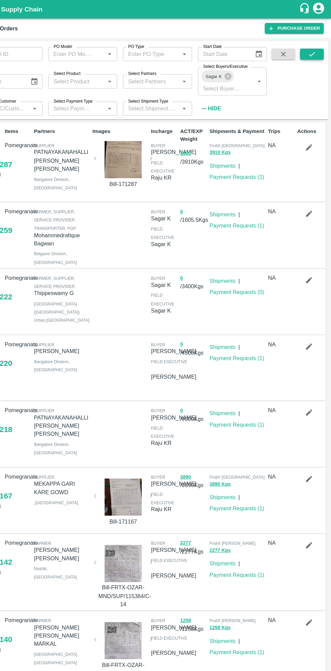
click at [320, 47] on button "submit" at bounding box center [314, 49] width 22 height 10
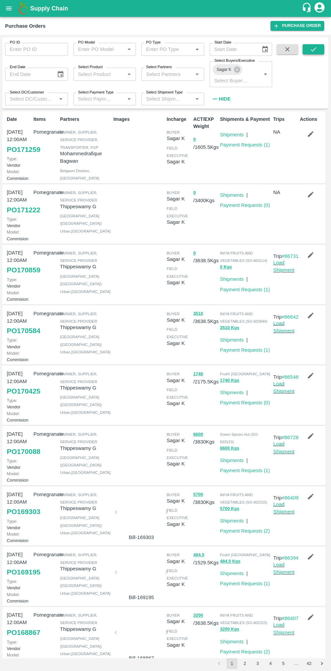
scroll to position [2, 0]
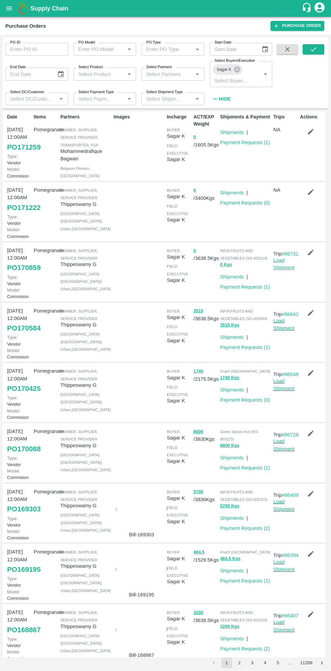
click at [289, 270] on link "Load Shipment" at bounding box center [283, 264] width 21 height 13
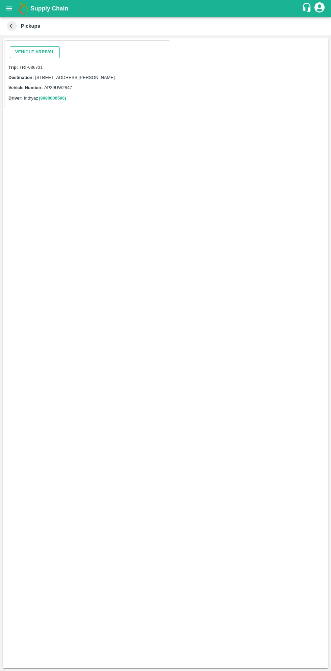
click at [38, 52] on button "Vehicle Arrival" at bounding box center [35, 52] width 50 height 12
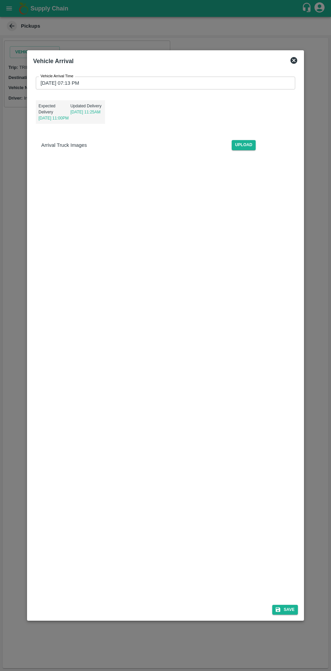
click at [172, 86] on input "[DATE] 07:13 PM" at bounding box center [163, 83] width 255 height 13
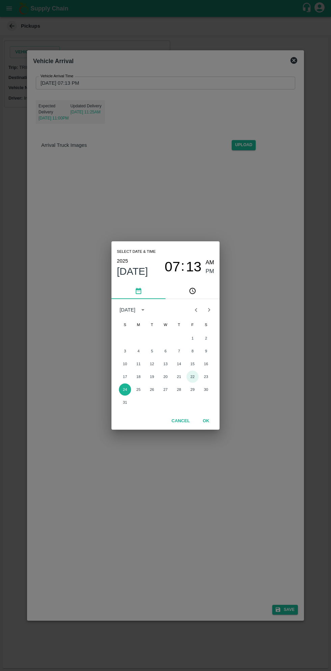
click at [192, 377] on button "22" at bounding box center [192, 377] width 12 height 12
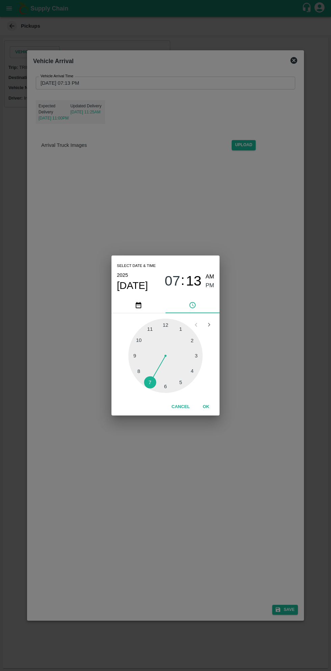
click at [211, 277] on span "AM" at bounding box center [210, 276] width 9 height 9
type input "[DATE] 07:13 AM"
click at [206, 407] on button "OK" at bounding box center [206, 407] width 22 height 12
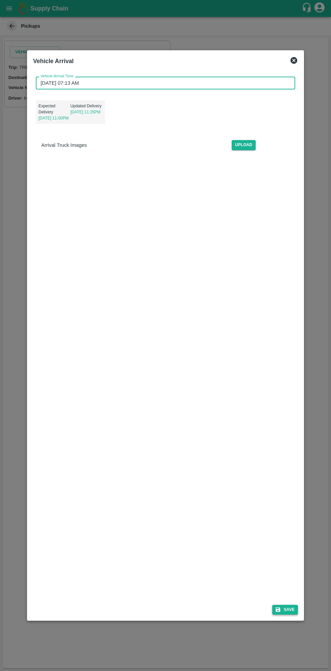
click at [290, 611] on button "Save" at bounding box center [285, 610] width 26 height 10
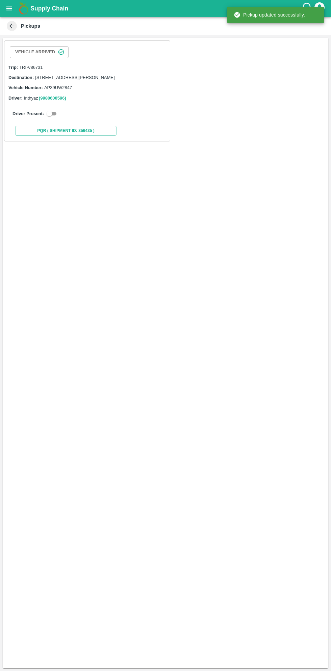
click at [45, 118] on input "checkbox" at bounding box center [49, 114] width 24 height 8
checkbox input "true"
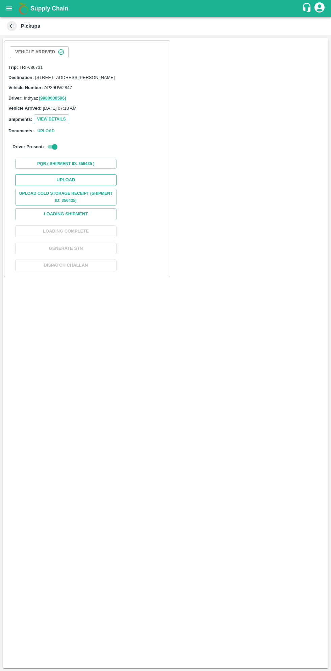
click at [93, 182] on button "Upload" at bounding box center [65, 180] width 101 height 12
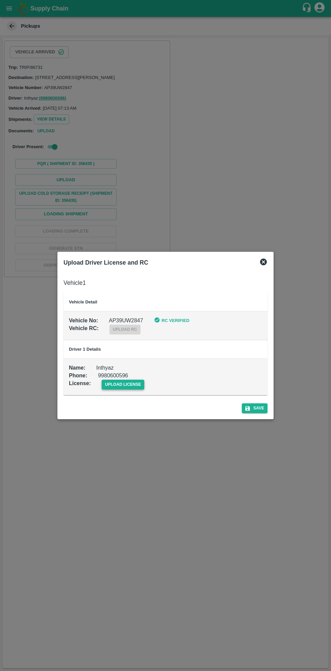
click at [130, 388] on span "upload license" at bounding box center [123, 385] width 43 height 10
click at [0, 0] on input "upload license" at bounding box center [0, 0] width 0 height 0
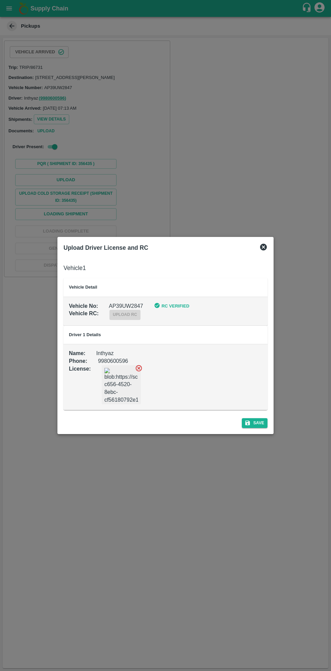
click at [262, 431] on div "Upload Driver License and RC Vehicle 1 Vehicle Detail Vehicle No : AP39UW2847 R…" at bounding box center [165, 335] width 216 height 197
click at [255, 429] on div "Save" at bounding box center [165, 422] width 209 height 18
click at [256, 424] on button "Save" at bounding box center [255, 423] width 26 height 10
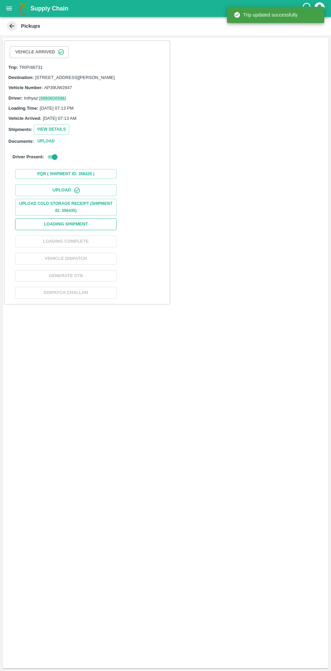
click at [90, 230] on button "Loading Shipment" at bounding box center [65, 224] width 101 height 12
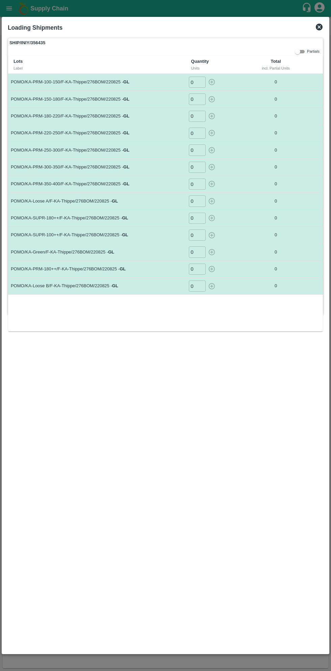
click at [197, 82] on input "0" at bounding box center [197, 82] width 17 height 11
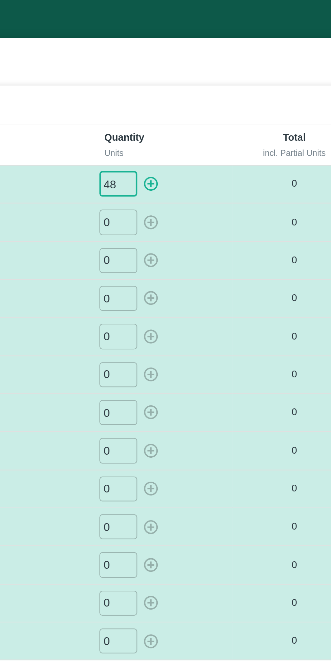
type input "48"
type input "59"
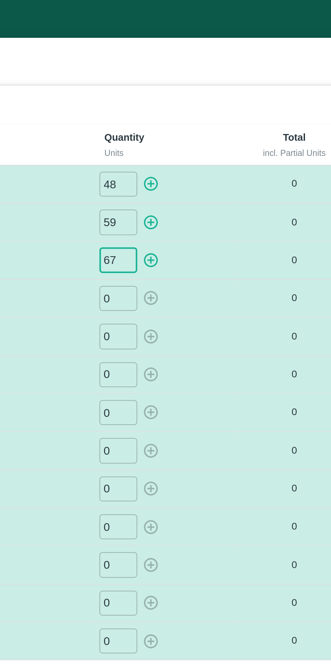
type input "67"
type input "57"
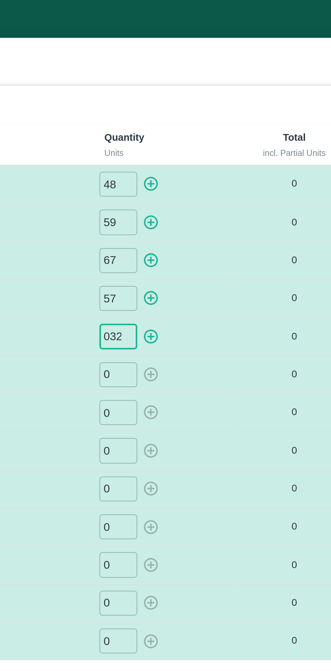
type input "032"
type input "019"
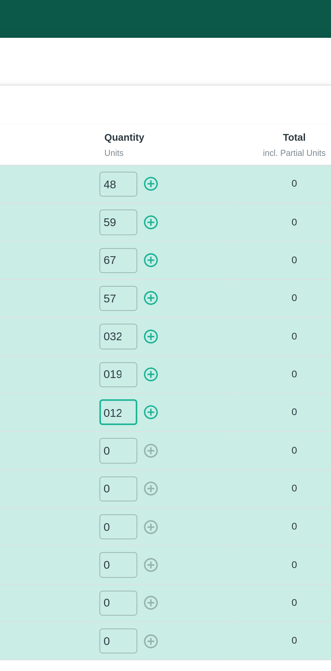
type input "012"
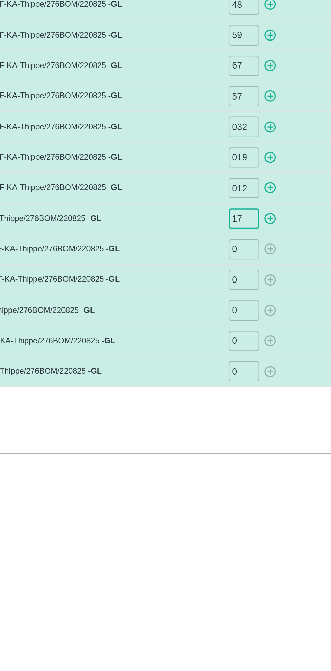
type input "17"
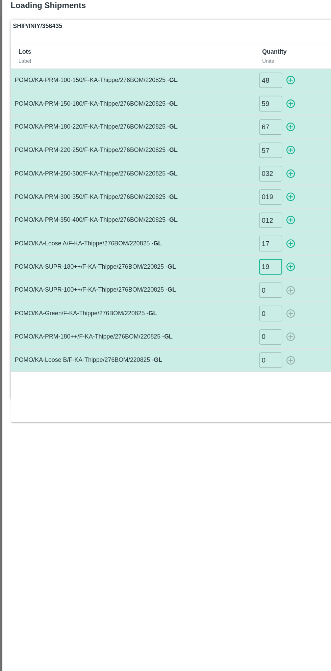
type input "19"
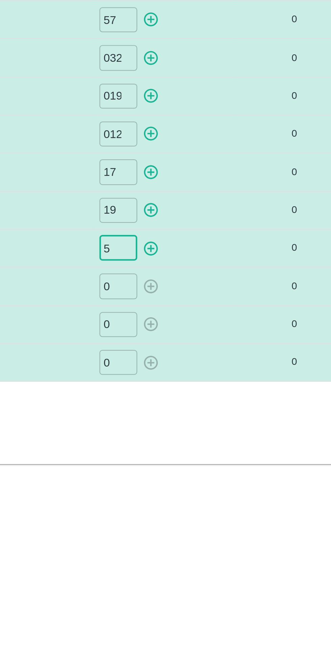
type input "5"
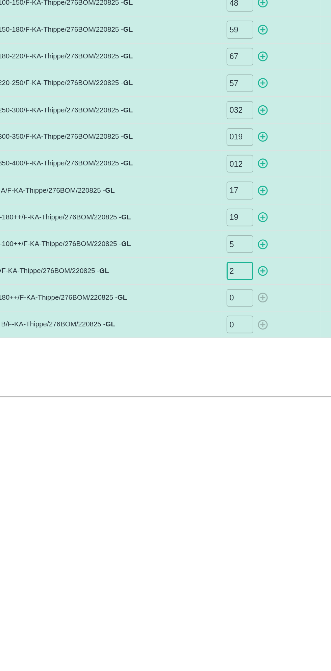
click at [199, 253] on input "2" at bounding box center [197, 251] width 17 height 11
type input "2"
click at [200, 281] on input "0" at bounding box center [197, 286] width 17 height 11
click at [200, 269] on input "0" at bounding box center [197, 269] width 17 height 11
type input "8"
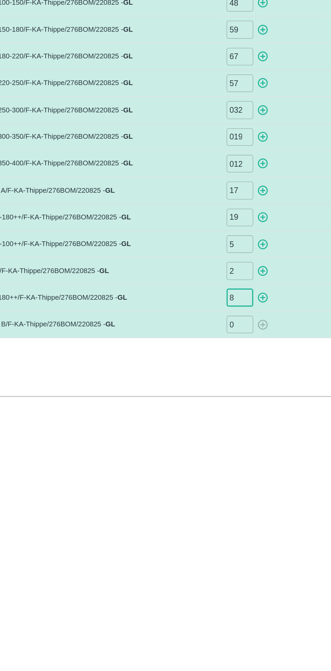
click at [198, 286] on input "0" at bounding box center [197, 286] width 17 height 11
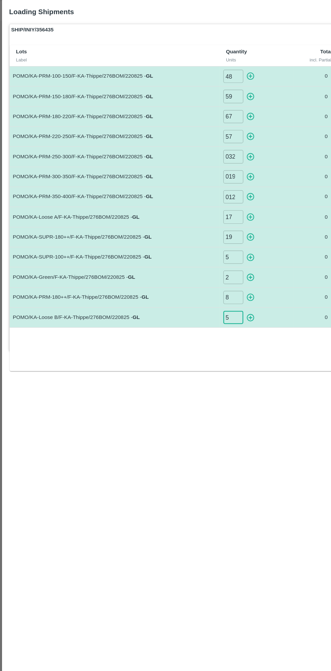
type input "5"
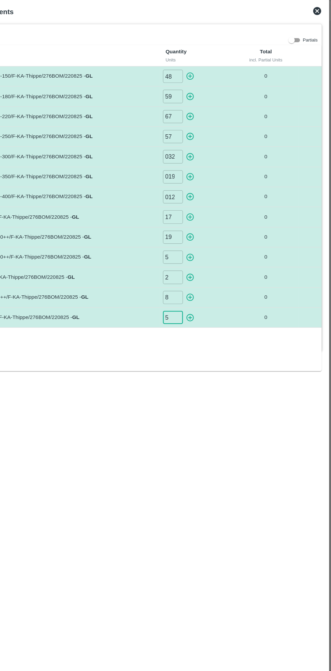
click at [214, 80] on icon "button" at bounding box center [211, 82] width 6 height 6
type input "0"
click at [212, 99] on icon "button" at bounding box center [211, 99] width 6 height 6
type input "0"
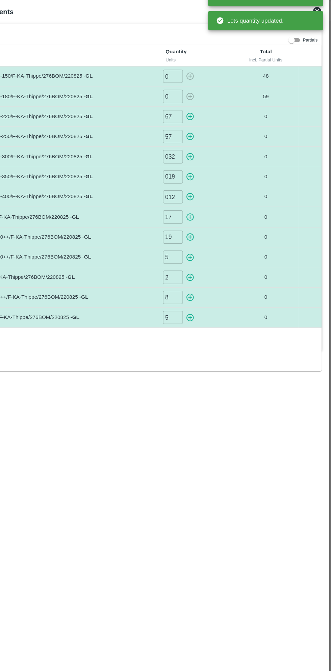
click at [215, 118] on icon "button" at bounding box center [211, 115] width 7 height 7
type input "0"
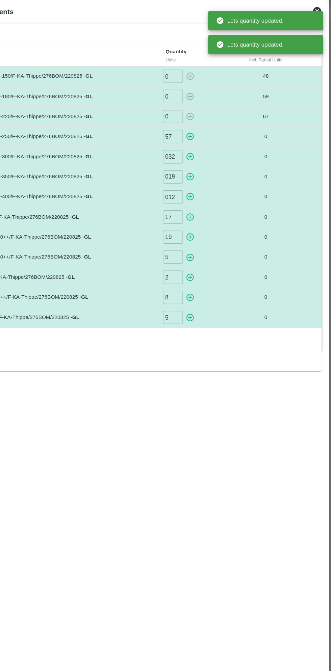
click at [211, 133] on icon "button" at bounding box center [211, 133] width 6 height 6
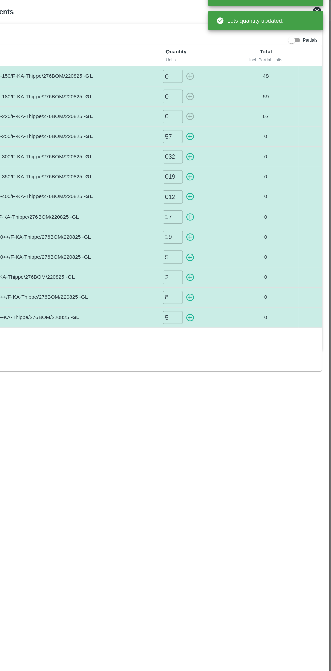
type input "0"
click at [212, 150] on icon "button" at bounding box center [211, 150] width 6 height 6
type input "0"
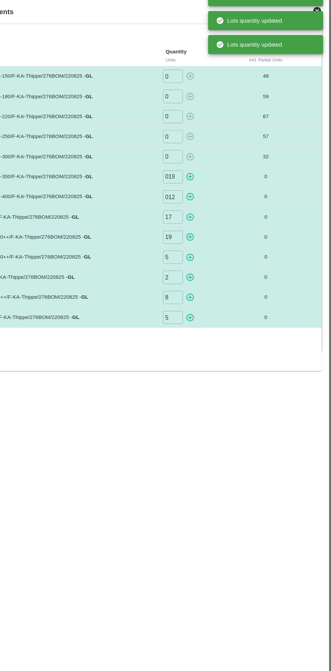
click at [212, 166] on icon "button" at bounding box center [211, 167] width 6 height 6
type input "0"
click at [212, 183] on icon "button" at bounding box center [211, 184] width 6 height 6
type input "0"
click at [212, 200] on icon "button" at bounding box center [211, 201] width 6 height 6
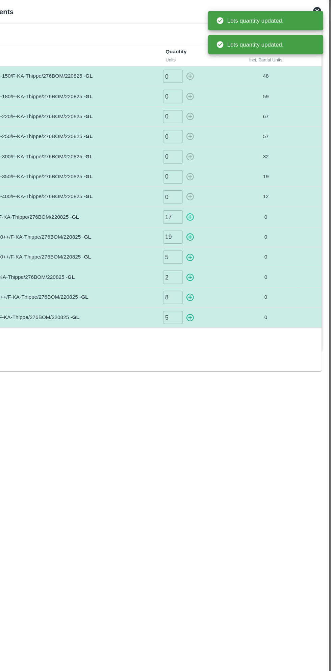
type input "0"
click at [212, 217] on icon "button" at bounding box center [211, 218] width 6 height 6
type input "0"
click at [212, 234] on icon "button" at bounding box center [211, 235] width 6 height 6
type input "0"
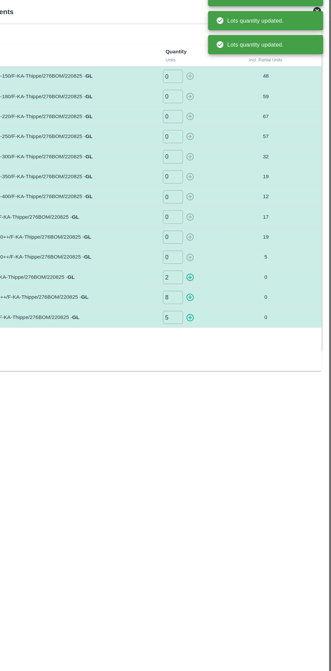
click at [214, 251] on icon "button" at bounding box center [211, 252] width 6 height 6
type input "0"
click at [211, 268] on icon "button" at bounding box center [211, 269] width 6 height 6
type input "0"
click at [211, 285] on icon "button" at bounding box center [211, 286] width 6 height 6
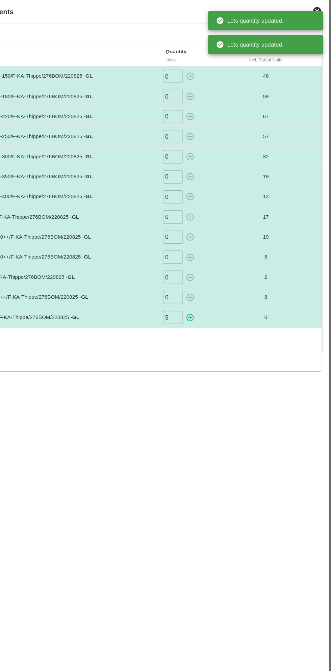
type input "0"
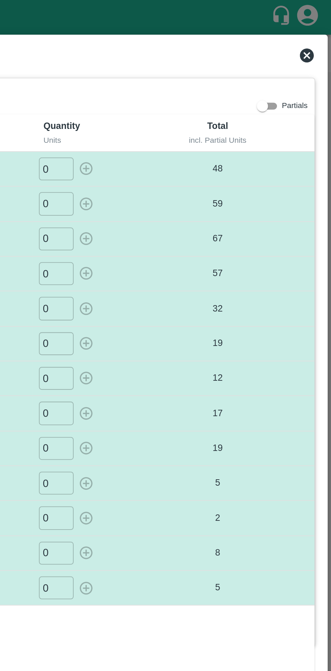
click at [321, 25] on icon at bounding box center [319, 27] width 7 height 7
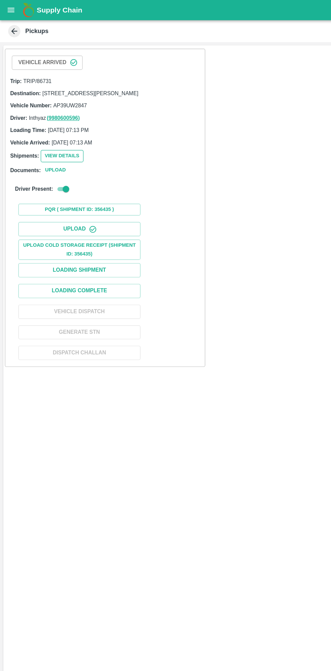
click at [53, 134] on button "View Details" at bounding box center [51, 130] width 35 height 10
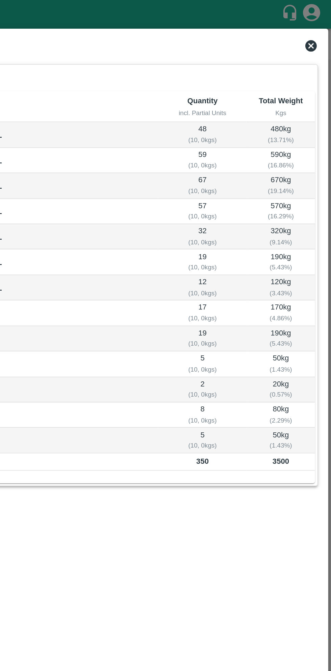
click at [317, 29] on icon at bounding box center [319, 27] width 7 height 7
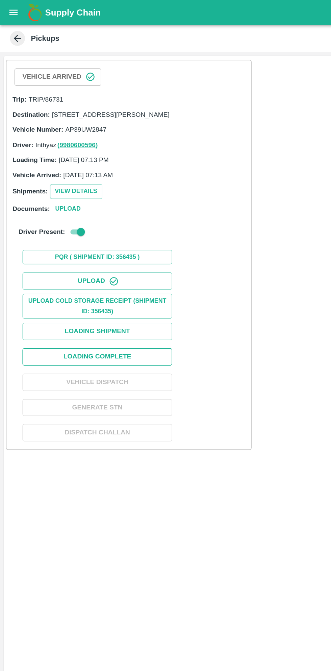
click at [95, 247] on button "Loading Complete" at bounding box center [65, 242] width 101 height 12
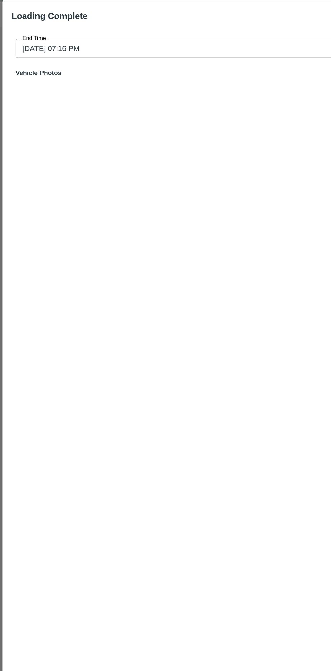
click at [143, 50] on input "24/08/2025 07:16 PM" at bounding box center [162, 49] width 305 height 13
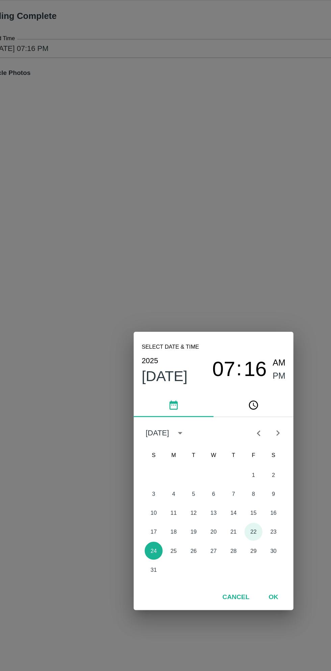
click at [192, 377] on button "22" at bounding box center [192, 377] width 12 height 12
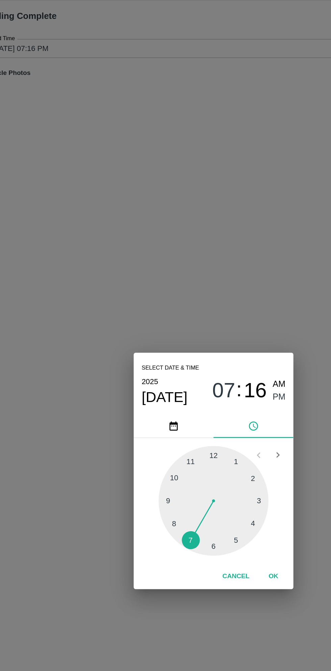
click at [196, 370] on div at bounding box center [165, 356] width 74 height 74
click at [213, 286] on span "PM" at bounding box center [210, 285] width 9 height 9
click at [210, 411] on button "OK" at bounding box center [206, 407] width 22 height 12
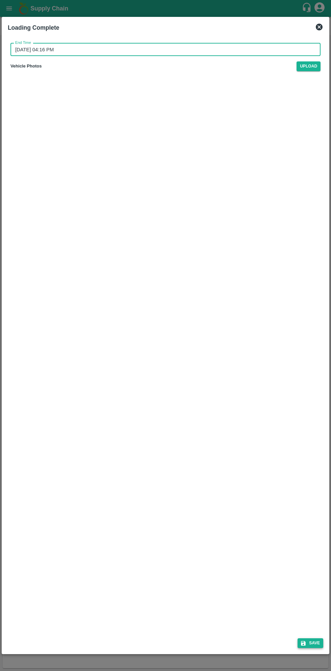
click at [311, 645] on button "Save" at bounding box center [310, 643] width 26 height 10
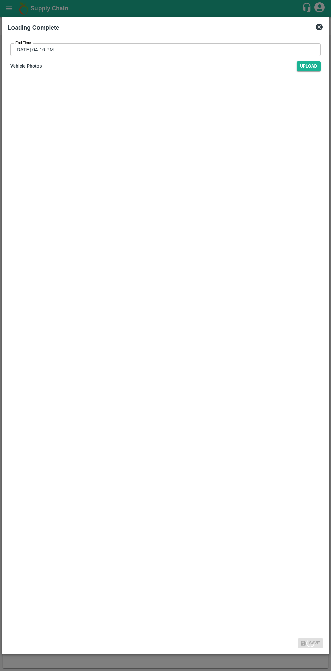
type input "24/08/2025 07:16 PM"
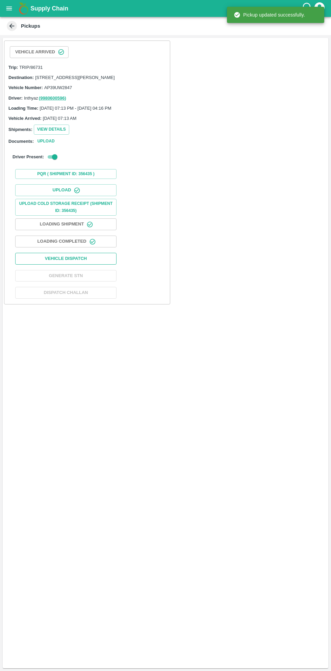
click at [93, 264] on button "Vehicle Dispatch" at bounding box center [65, 259] width 101 height 12
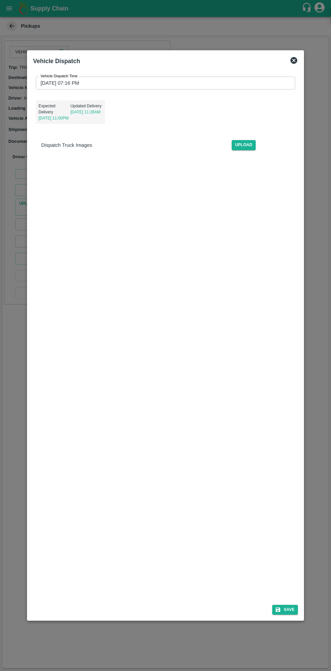
click at [199, 81] on input "24/08/2025 07:16 PM" at bounding box center [163, 83] width 255 height 13
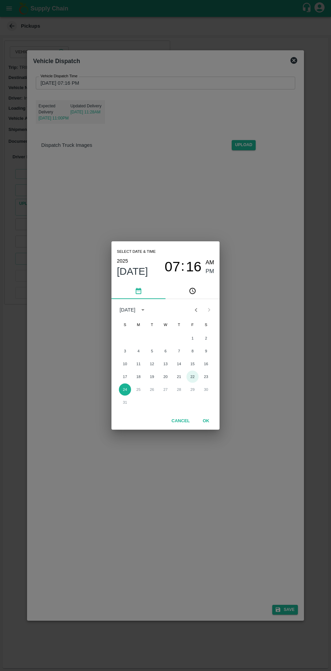
click at [192, 377] on button "22" at bounding box center [192, 377] width 12 height 12
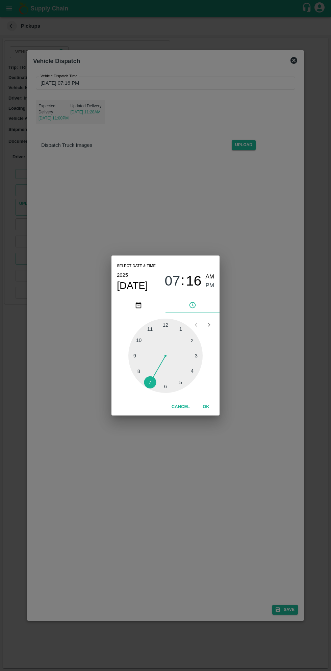
click at [184, 386] on div at bounding box center [165, 356] width 74 height 74
type input "22/08/2025 05:16 PM"
click at [206, 407] on button "OK" at bounding box center [206, 407] width 22 height 12
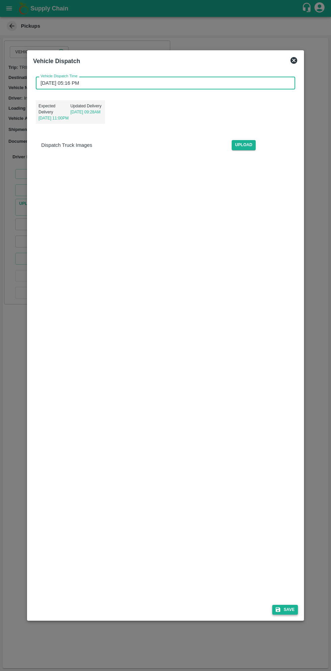
click at [292, 607] on button "Save" at bounding box center [285, 610] width 26 height 10
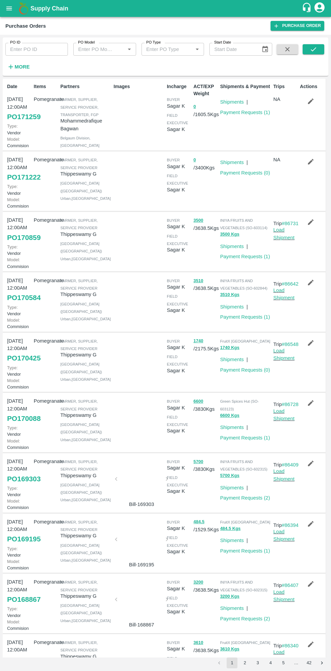
scroll to position [3, 0]
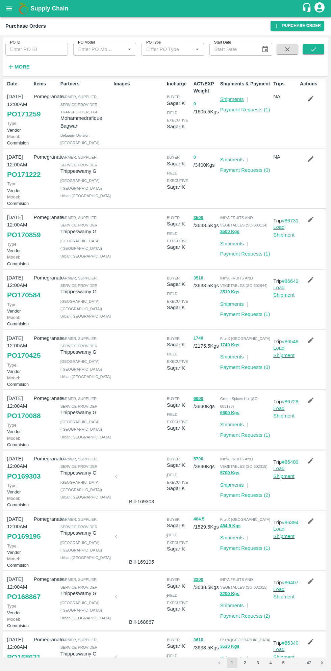
click at [234, 100] on link "Shipments" at bounding box center [232, 99] width 24 height 5
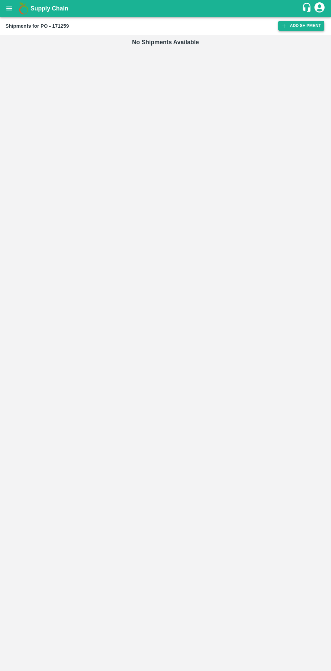
click at [302, 28] on link "Add Shipment" at bounding box center [301, 26] width 46 height 10
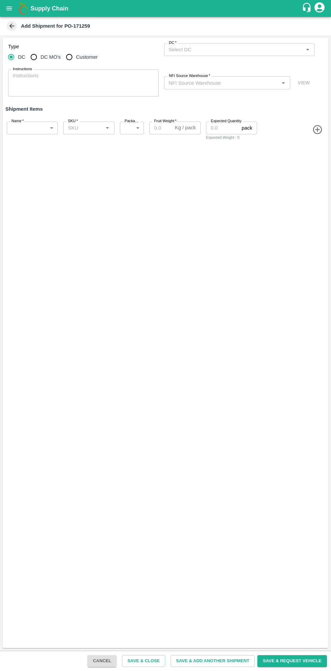
click at [73, 53] on input "Customer" at bounding box center [69, 57] width 14 height 14
radio input "true"
click at [238, 52] on input "Customer (Material Orders)   *" at bounding box center [233, 49] width 135 height 9
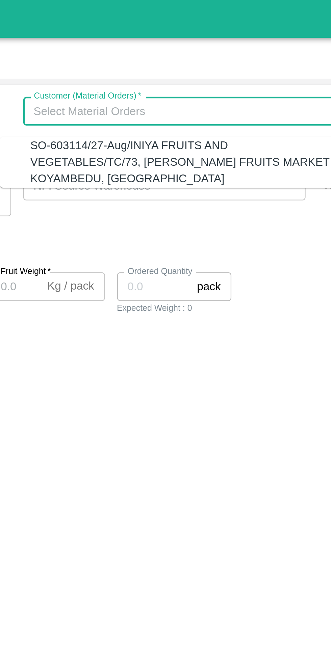
click at [233, 71] on div "SO-603114/27-Aug/INIYA FRUITS AND VEGETABLES/TC/73, [PERSON_NAME] FRUITS MARKET…" at bounding box center [235, 72] width 137 height 23
type input "SO-603114/27-Aug/INIYA FRUITS AND VEGETABLES/TC/73, [PERSON_NAME] FRUITS MARKET…"
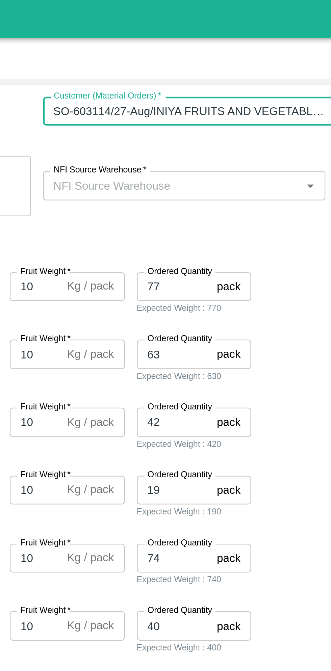
click at [247, 85] on input "NFI Source Warehouse   *" at bounding box center [221, 82] width 111 height 9
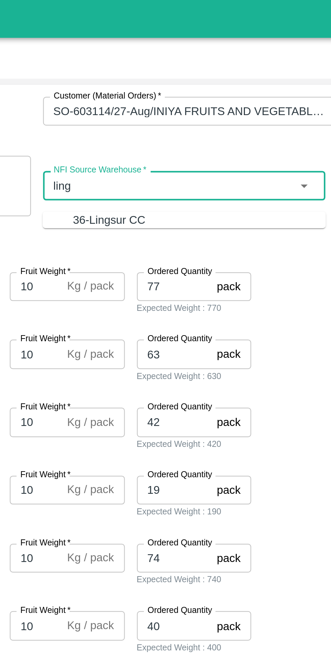
click at [241, 95] on div "36-Lingsur CC" at bounding box center [233, 98] width 113 height 7
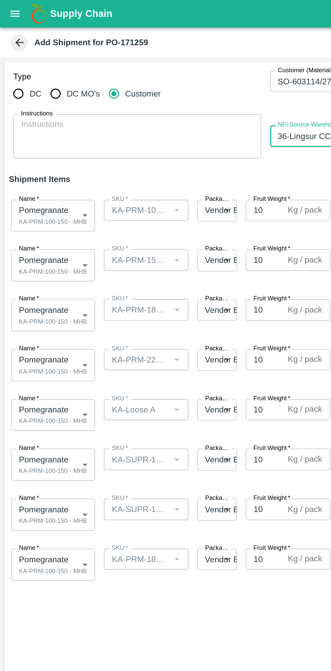
type input "36-Lingsur CC"
click at [47, 132] on body "Supply Chain Add Shipment for PO-171259 Type DC DC MO's Customer Customer (Mate…" at bounding box center [165, 335] width 331 height 671
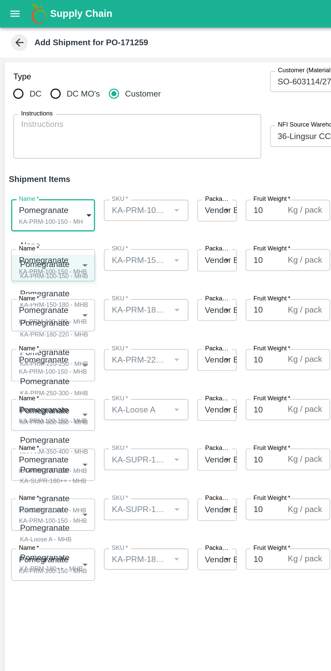
click at [44, 162] on div "Pomegranate" at bounding box center [32, 160] width 41 height 7
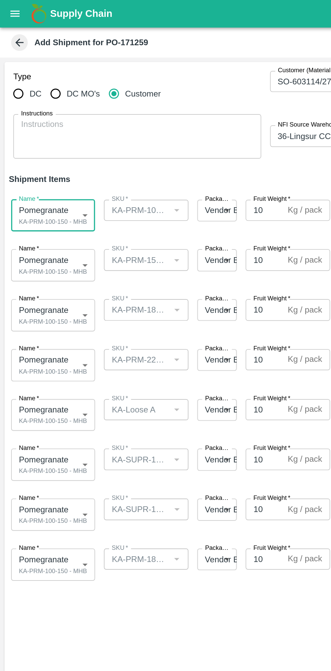
click at [43, 162] on body "Supply Chain Add Shipment for PO-171259 Type DC DC MO's Customer Customer (Mate…" at bounding box center [165, 335] width 331 height 671
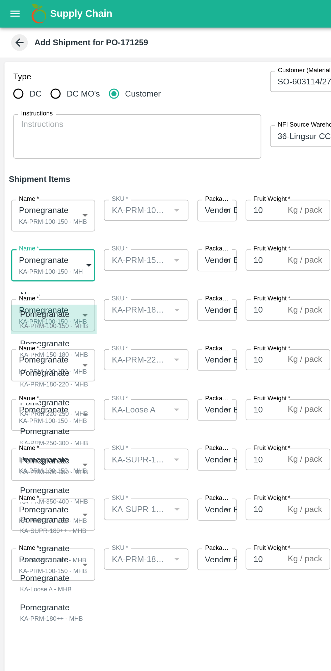
click at [42, 214] on div "KA-PRM-150-180 - MHB" at bounding box center [32, 216] width 41 height 6
type input "1942575"
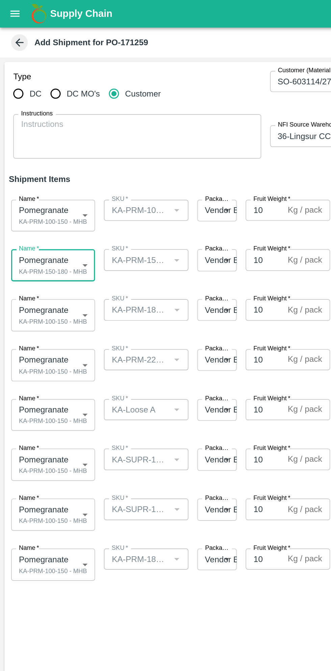
click at [43, 191] on body "Supply Chain Add Shipment for PO-171259 Type DC DC MO's Customer Customer (Mate…" at bounding box center [165, 335] width 331 height 671
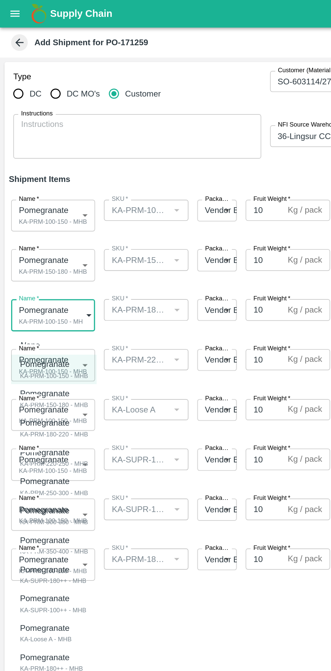
click at [46, 262] on div "KA-PRM-180-220 - MHB" at bounding box center [32, 264] width 41 height 6
type input "1942576"
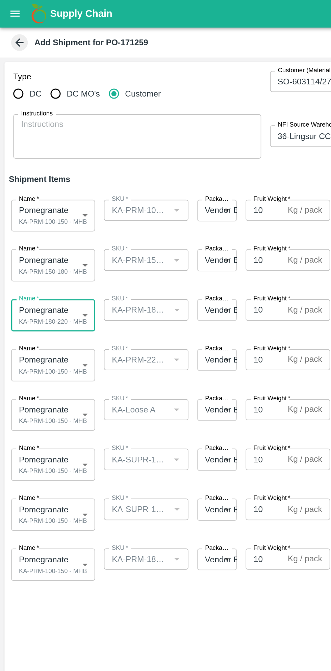
click at [50, 223] on body "Supply Chain Add Shipment for PO-171259 Type DC DC MO's Customer Customer (Mate…" at bounding box center [165, 335] width 331 height 671
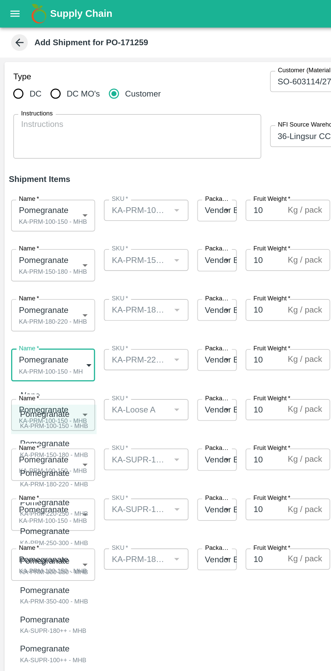
click at [45, 305] on div "Pomegranate" at bounding box center [32, 305] width 41 height 7
type input "1942577"
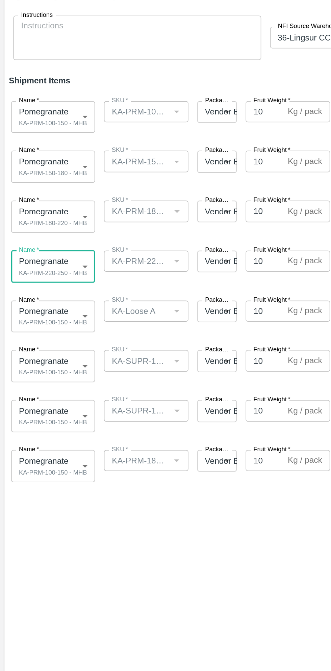
click at [47, 249] on body "Supply Chain Add Shipment for PO-171259 Type DC DC MO's Customer Customer (Mate…" at bounding box center [165, 335] width 331 height 671
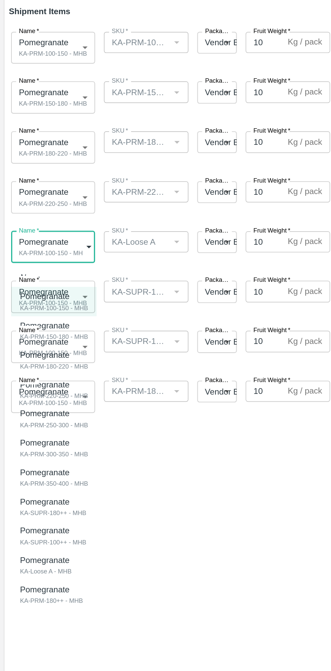
click at [42, 449] on div "KA-Loose A - MHB" at bounding box center [28, 449] width 33 height 6
type input "1942583"
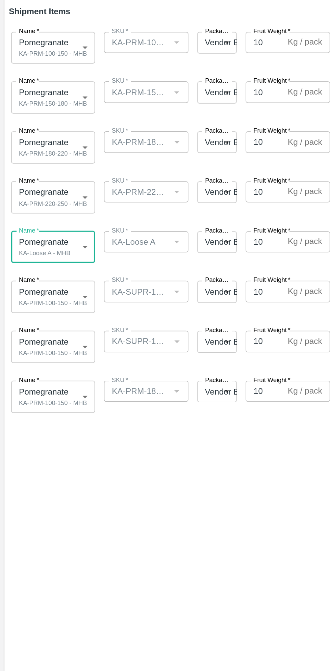
click at [37, 280] on body "Supply Chain Add Shipment for PO-171259 Type DC DC MO's Customer Customer (Mate…" at bounding box center [165, 335] width 331 height 671
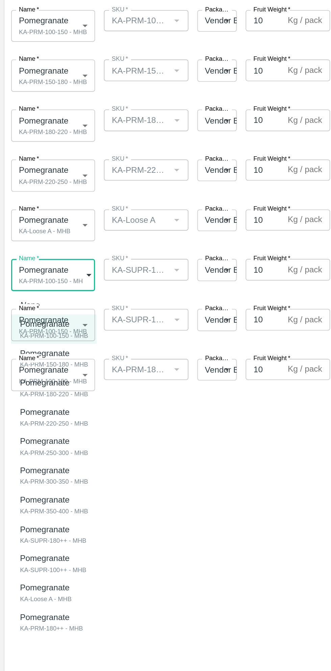
click at [45, 438] on div "Pomegranate" at bounding box center [32, 437] width 40 height 7
type input "1942581"
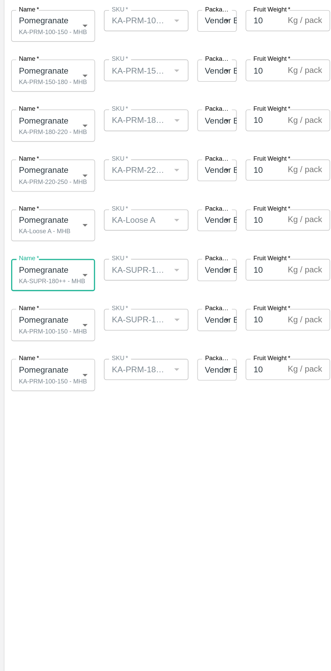
click at [47, 309] on body "Supply Chain Add Shipment for PO-171259 Type DC DC MO's Customer Customer (Mate…" at bounding box center [165, 335] width 331 height 671
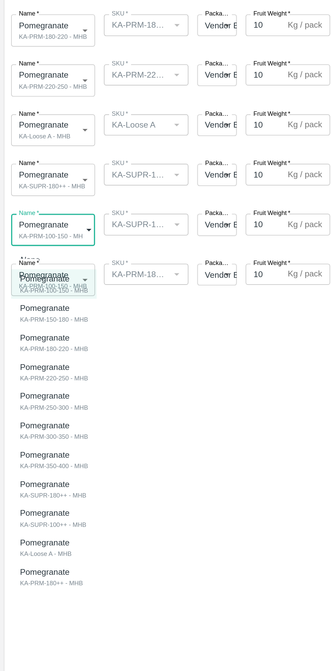
click at [45, 492] on div "KA-SUPR-100++ - MHB" at bounding box center [32, 492] width 40 height 6
type input "1942582"
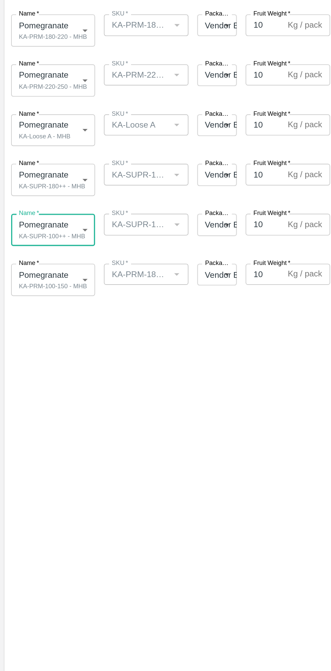
click at [49, 345] on body "Supply Chain Add Shipment for PO-171259 Type DC DC MO's Customer Customer (Mate…" at bounding box center [165, 335] width 331 height 671
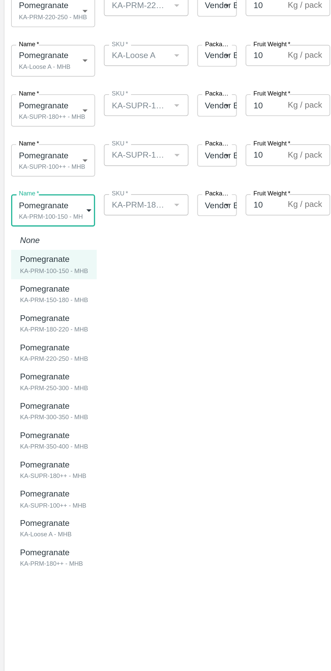
click at [38, 557] on div "KA-PRM-180++ - MHB" at bounding box center [31, 558] width 38 height 6
type input "1942584"
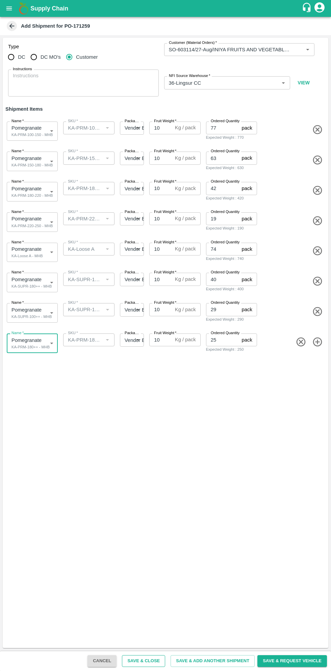
click at [160, 661] on button "Save & Close" at bounding box center [143, 661] width 43 height 12
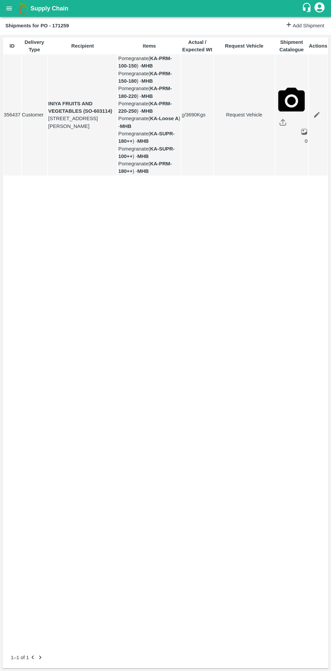
click at [9, 8] on icon "open drawer" at bounding box center [9, 8] width 6 height 4
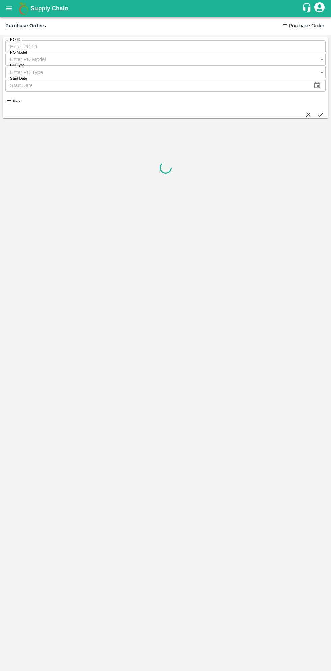
click at [20, 99] on strong "More" at bounding box center [16, 100] width 7 height 3
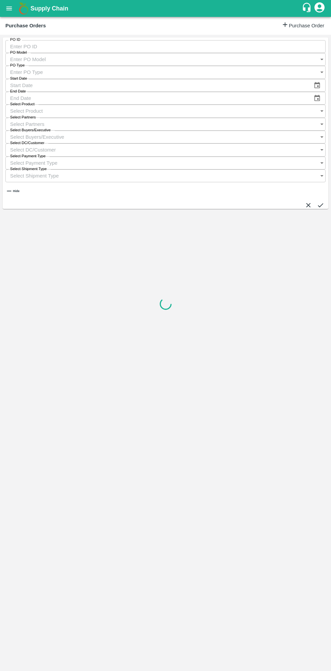
click at [239, 131] on input "Select Buyers/Executive" at bounding box center [158, 137] width 307 height 13
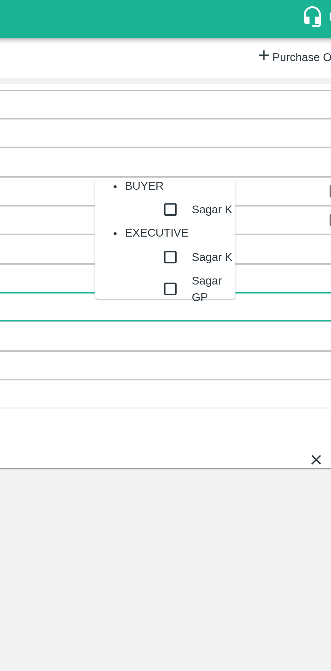
type input "sagar"
click at [236, 100] on input "checkbox" at bounding box center [243, 94] width 14 height 14
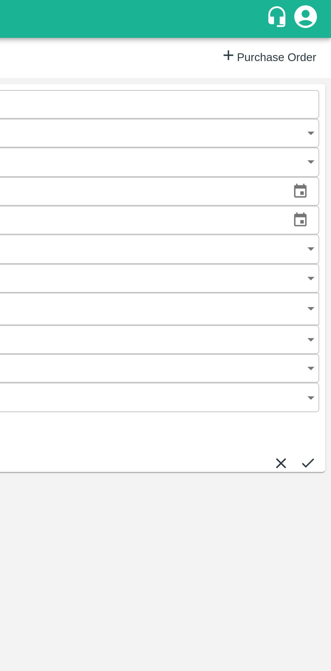
click at [317, 203] on icon "submit" at bounding box center [320, 206] width 7 height 7
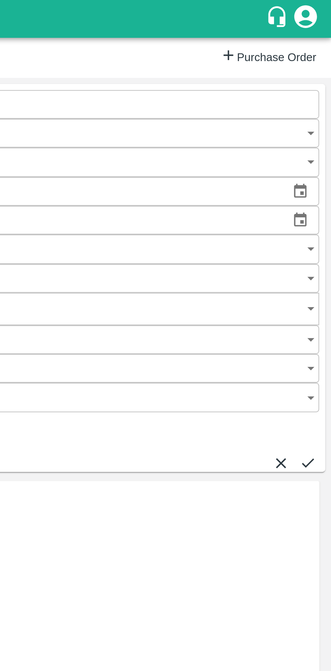
click at [317, 203] on icon "submit" at bounding box center [320, 206] width 7 height 7
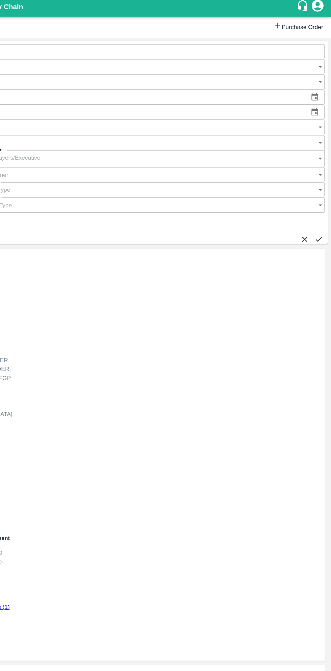
click at [31, 502] on link "Shipments" at bounding box center [19, 504] width 24 height 5
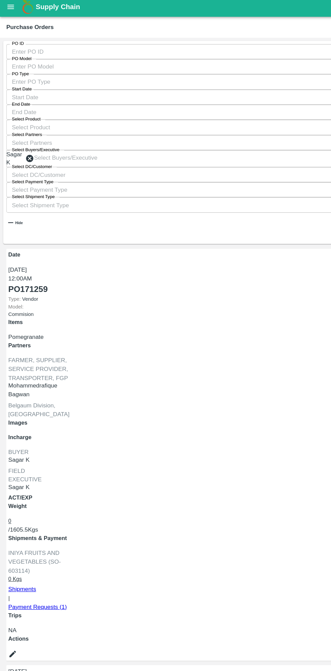
click at [14, 12] on button "open drawer" at bounding box center [9, 9] width 16 height 16
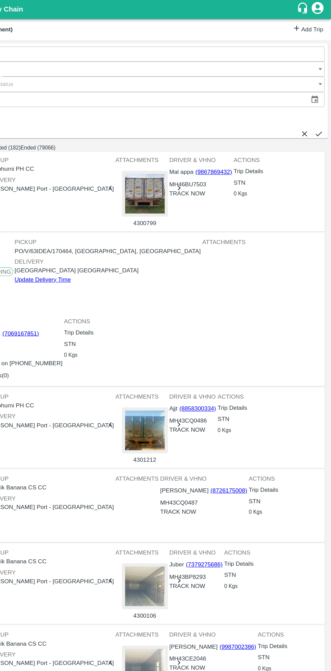
click at [311, 26] on link "Add Trip" at bounding box center [311, 26] width 26 height 10
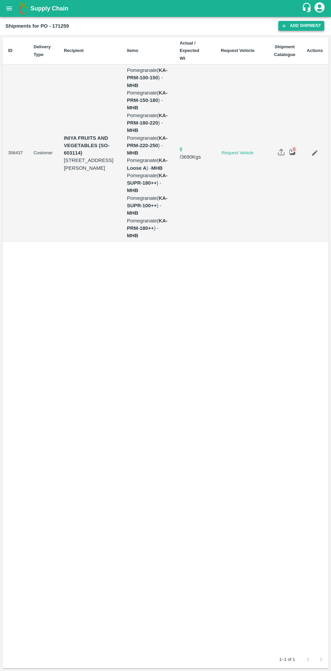
click at [301, 26] on link "Add Shipment" at bounding box center [301, 26] width 46 height 10
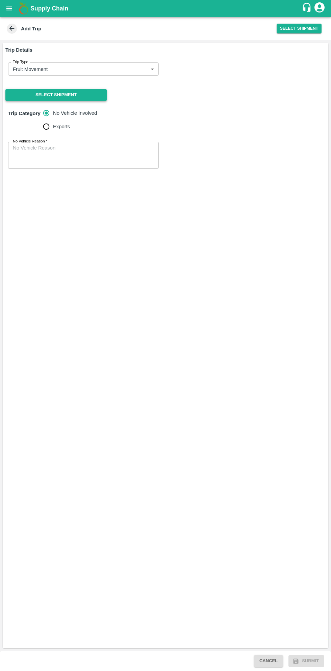
click at [84, 96] on button "Select Shipment" at bounding box center [55, 95] width 101 height 12
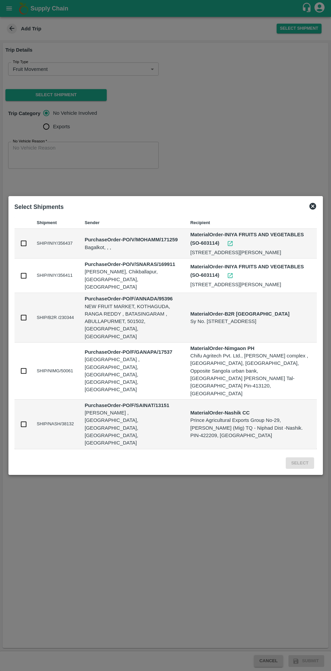
click at [27, 247] on input "checkbox" at bounding box center [23, 243] width 7 height 7
checkbox input "true"
click at [302, 458] on button "Select" at bounding box center [300, 464] width 28 height 12
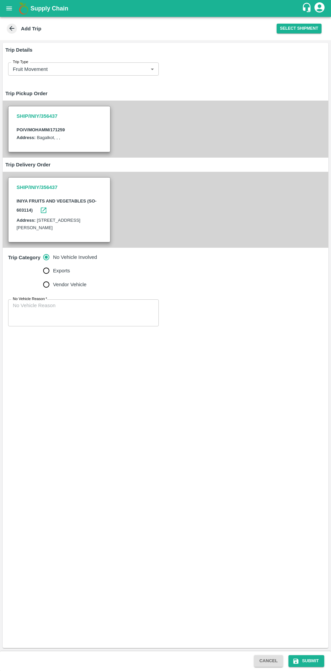
click at [46, 291] on input "Vendor Vehicle" at bounding box center [47, 285] width 14 height 14
radio input "true"
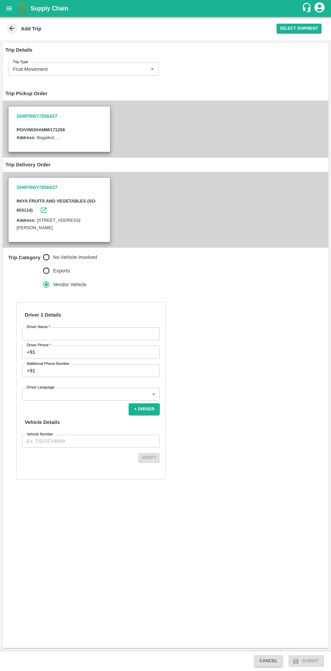
click at [100, 340] on input "Driver Name   *" at bounding box center [91, 334] width 138 height 13
